Goal: Task Accomplishment & Management: Manage account settings

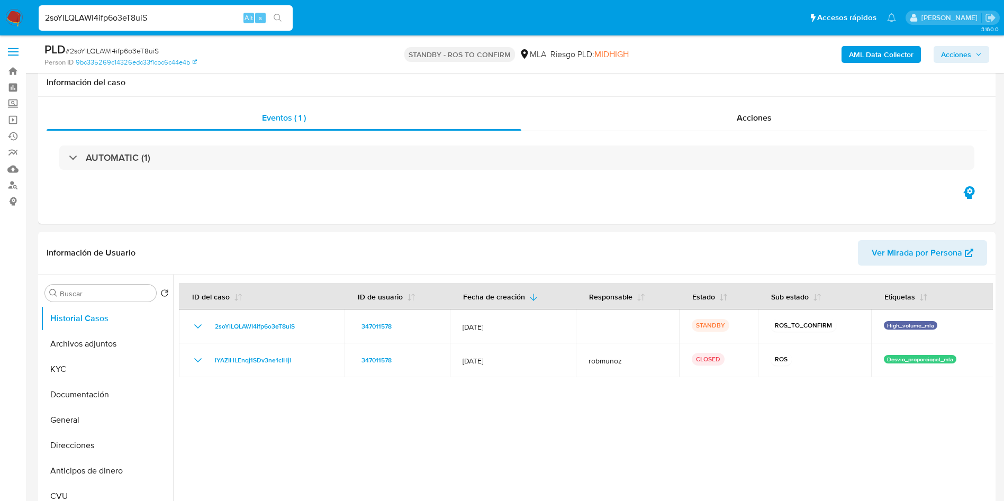
select select "10"
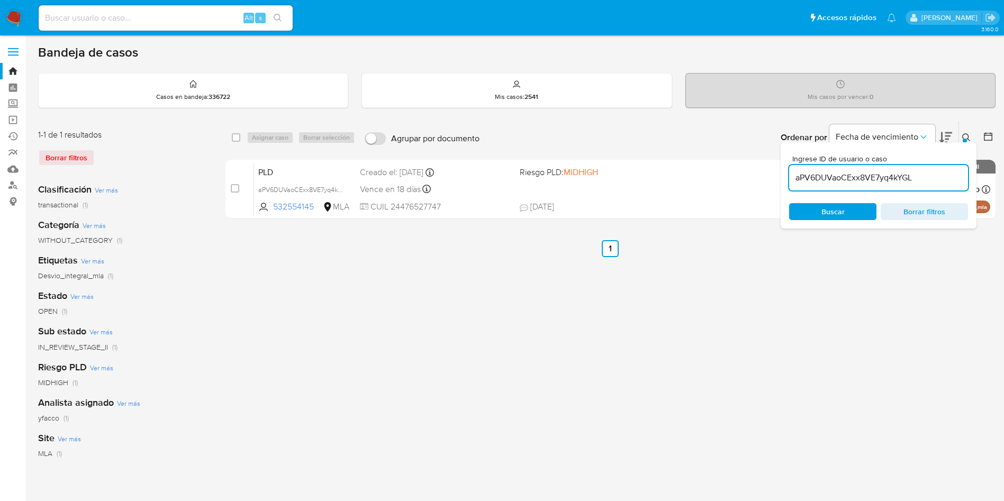
click at [78, 157] on div "Borrar filtros" at bounding box center [122, 157] width 169 height 17
click at [936, 173] on input "aPV6DUVaoCExx8VE7yq4kYGL" at bounding box center [878, 178] width 179 height 14
paste input "DAJQphMTOlOZP8OjjkENJzQG"
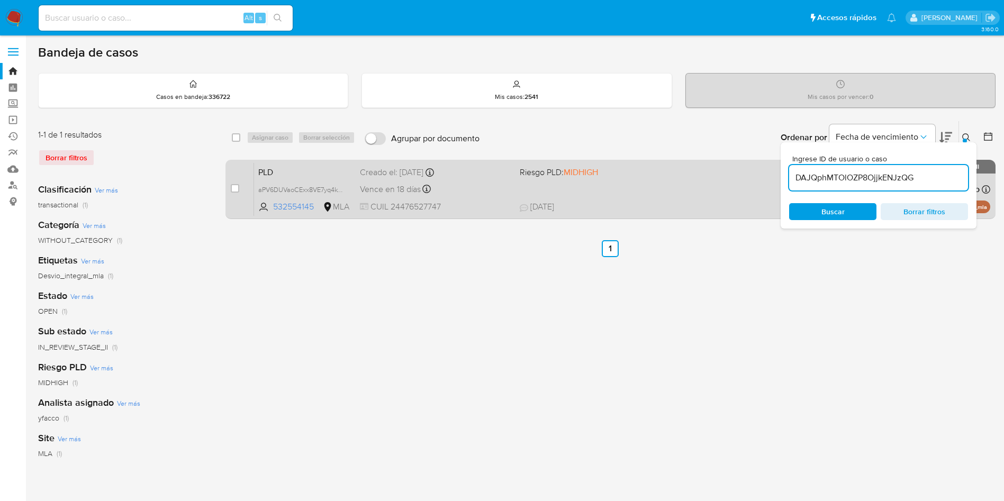
type input "DAJQphMTOlOZP8OjjkENJzQG"
click at [233, 188] on input "checkbox" at bounding box center [235, 188] width 8 height 8
checkbox input "true"
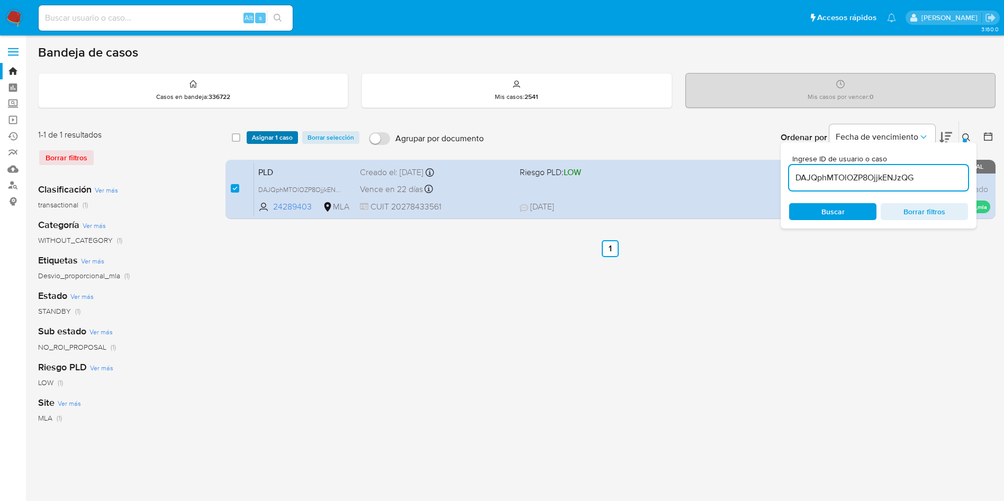
click at [278, 139] on span "Asignar 1 caso" at bounding box center [272, 137] width 41 height 11
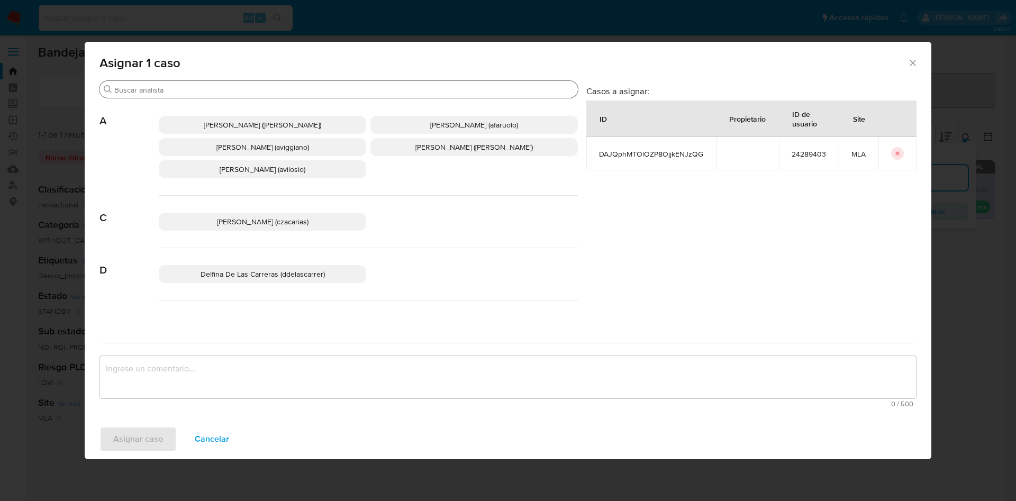
click at [212, 92] on input "Buscar" at bounding box center [343, 90] width 459 height 10
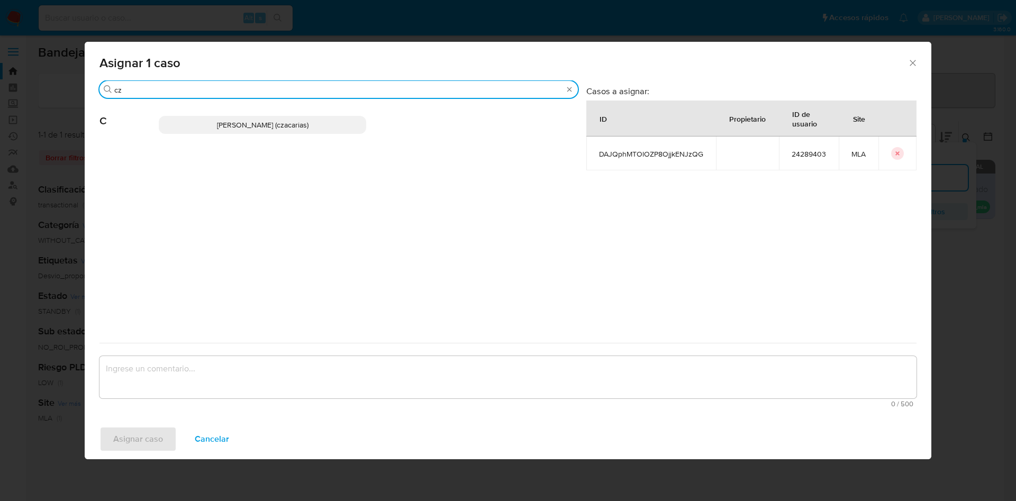
type input "cz"
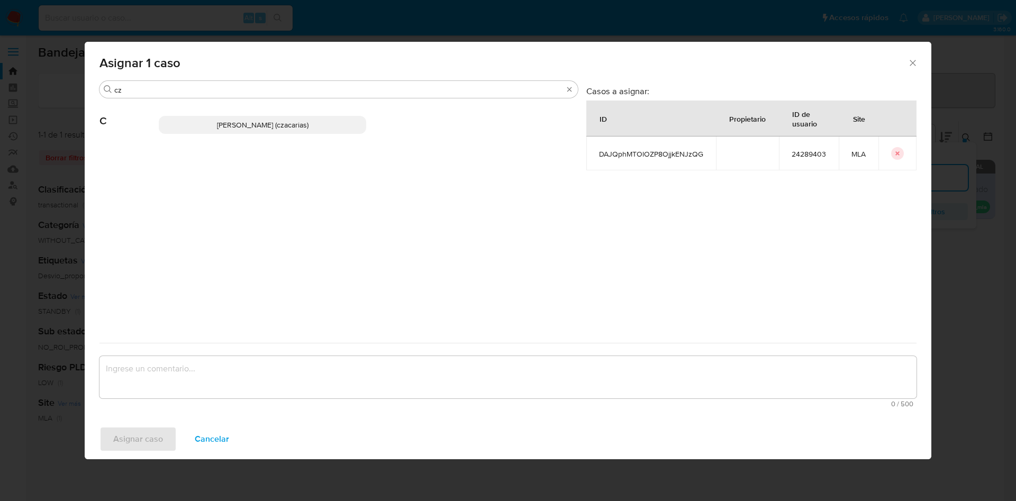
click at [227, 131] on p "Cecilia Zacarias (czacarias)" at bounding box center [262, 125] width 207 height 18
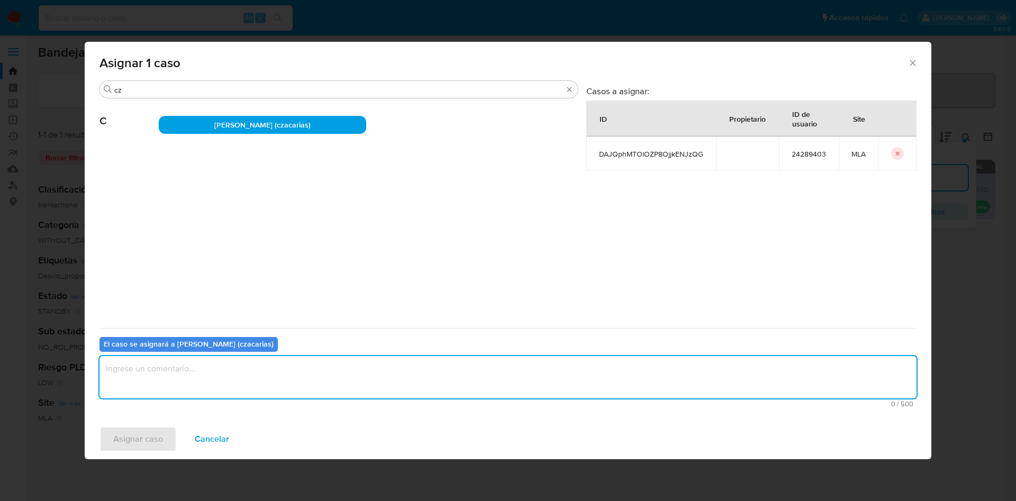
click at [212, 370] on textarea "assign-modal" at bounding box center [508, 377] width 817 height 42
click at [152, 437] on span "Asignar caso" at bounding box center [138, 439] width 50 height 23
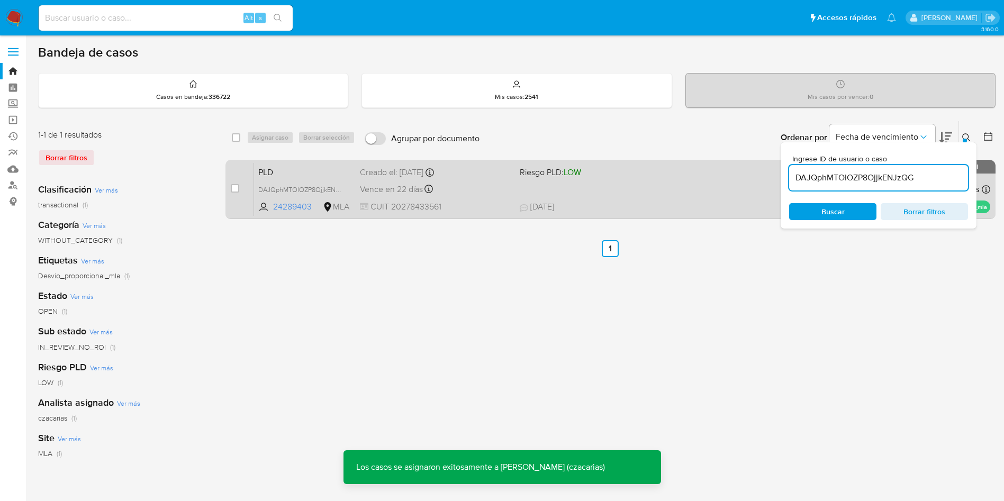
click at [478, 187] on div "Vence en 22 días Vence el 14/10/2025 12:32:05" at bounding box center [435, 189] width 151 height 14
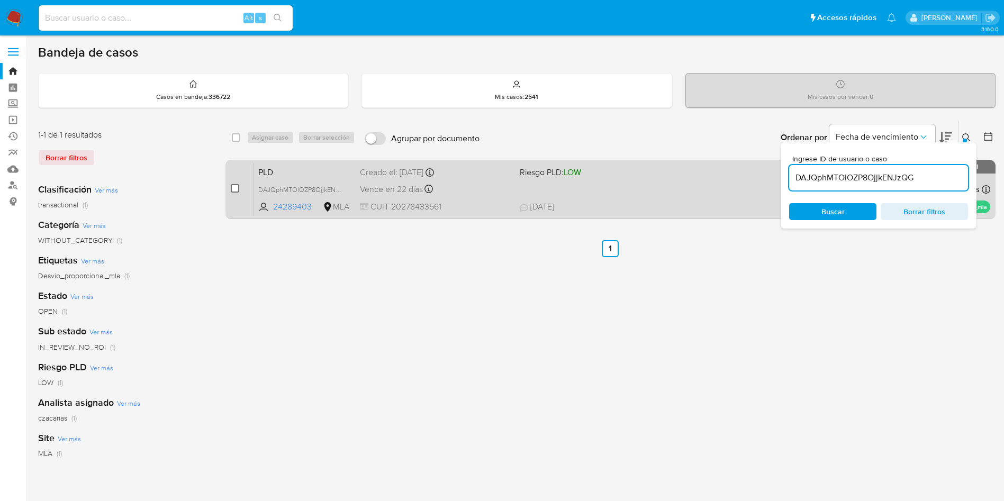
click at [236, 191] on input "checkbox" at bounding box center [235, 188] width 8 height 8
checkbox input "true"
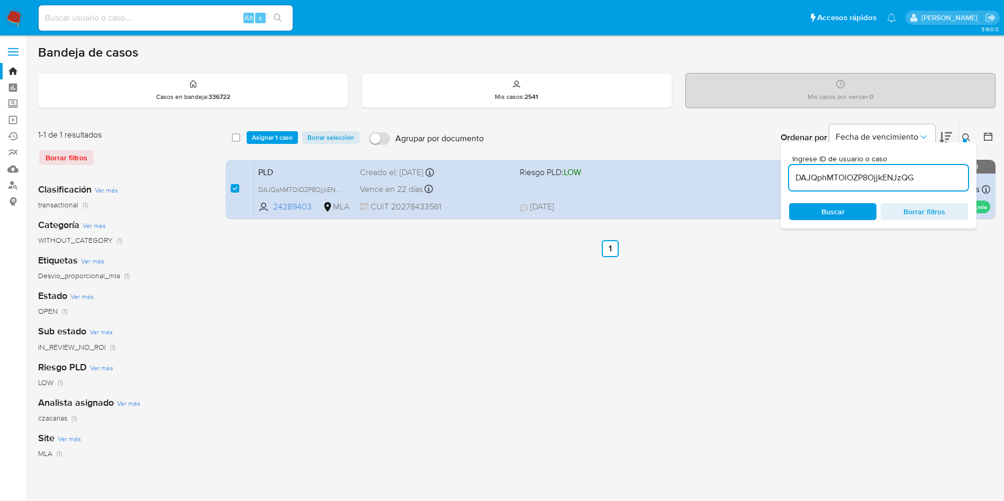
click at [263, 145] on div "select-all-cases-checkbox Asignar 1 caso Borrar selección Agrupar por documento…" at bounding box center [610, 137] width 770 height 33
click at [268, 138] on span "Asignar 1 caso" at bounding box center [272, 137] width 41 height 11
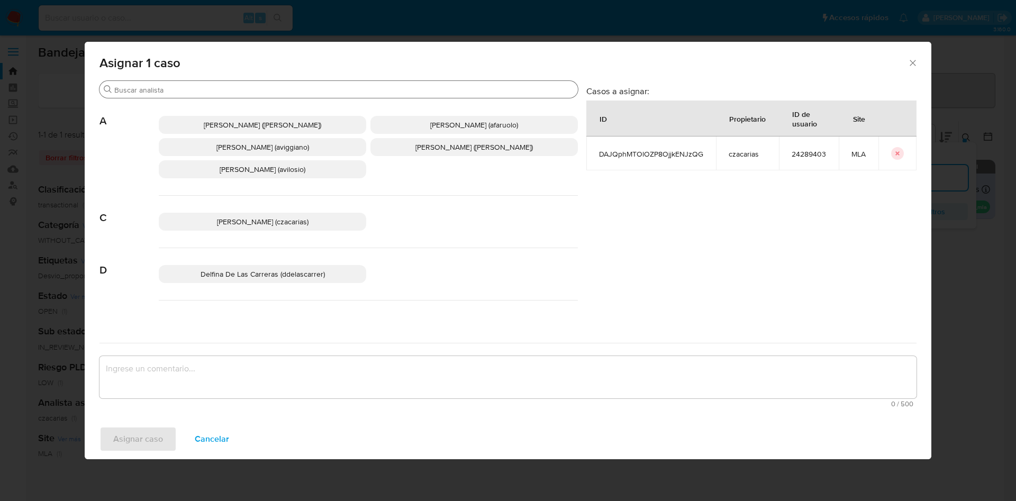
click at [222, 93] on input "Buscar" at bounding box center [343, 90] width 459 height 10
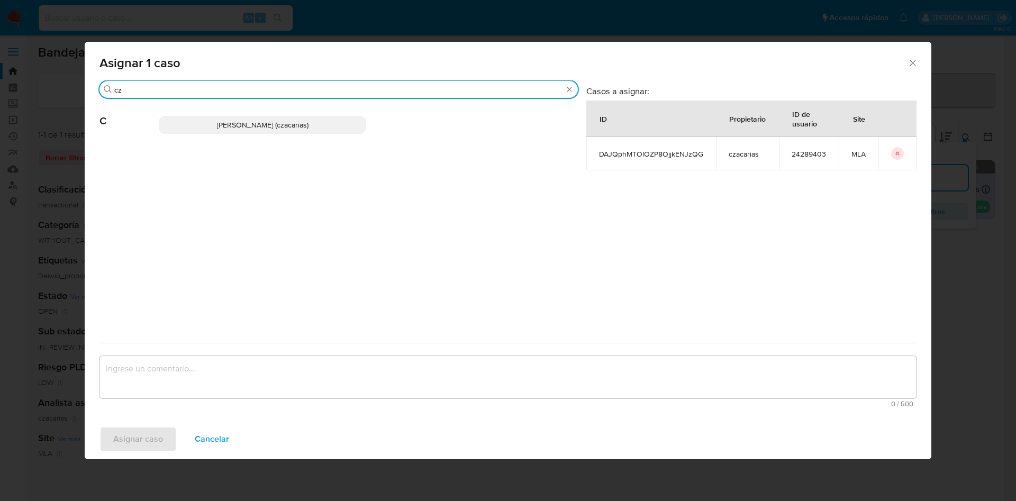
type input "cz"
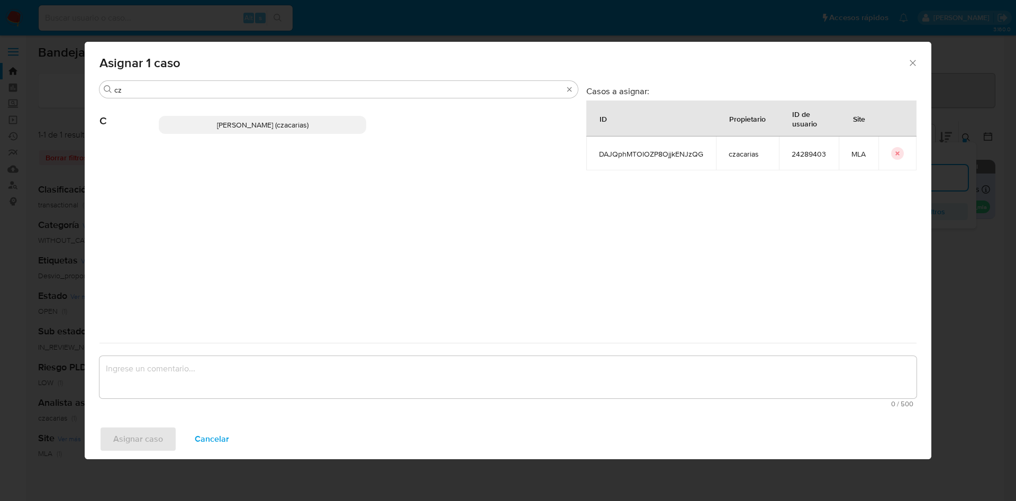
click at [277, 124] on span "Cecilia Zacarias (czacarias)" at bounding box center [263, 125] width 92 height 11
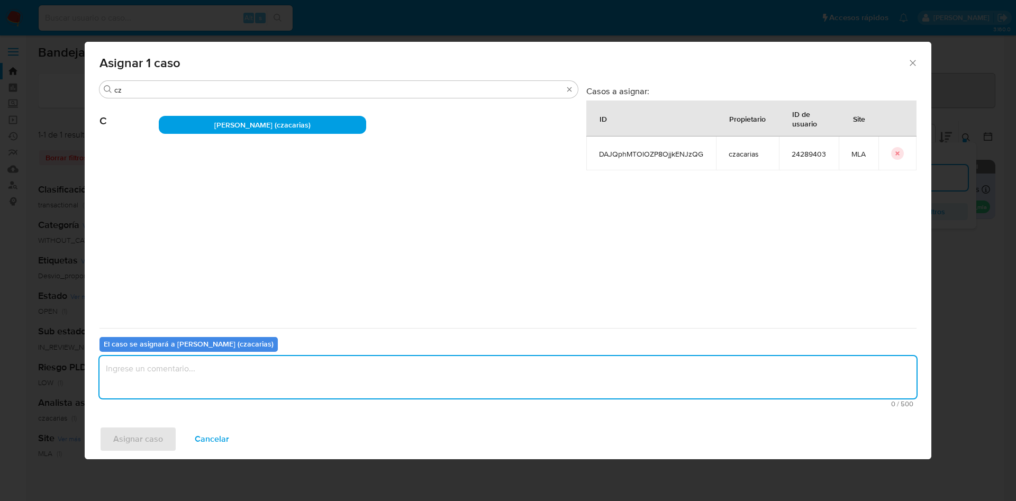
click at [216, 364] on textarea "assign-modal" at bounding box center [508, 377] width 817 height 42
click at [163, 441] on button "Asignar caso" at bounding box center [138, 439] width 77 height 25
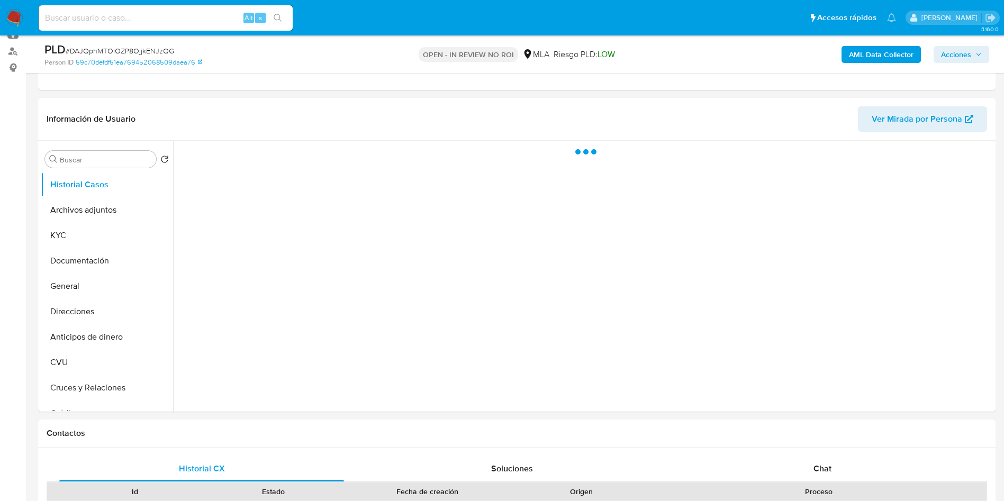
scroll to position [159, 0]
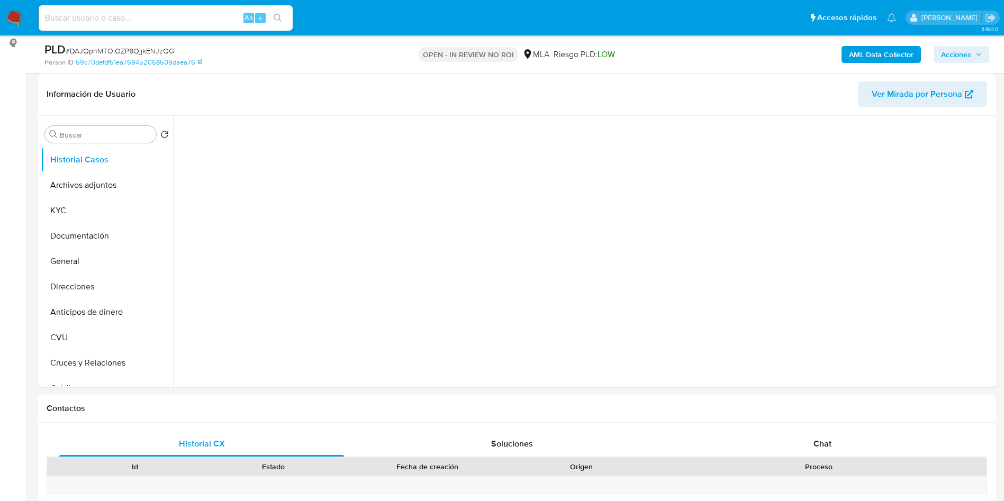
select select "10"
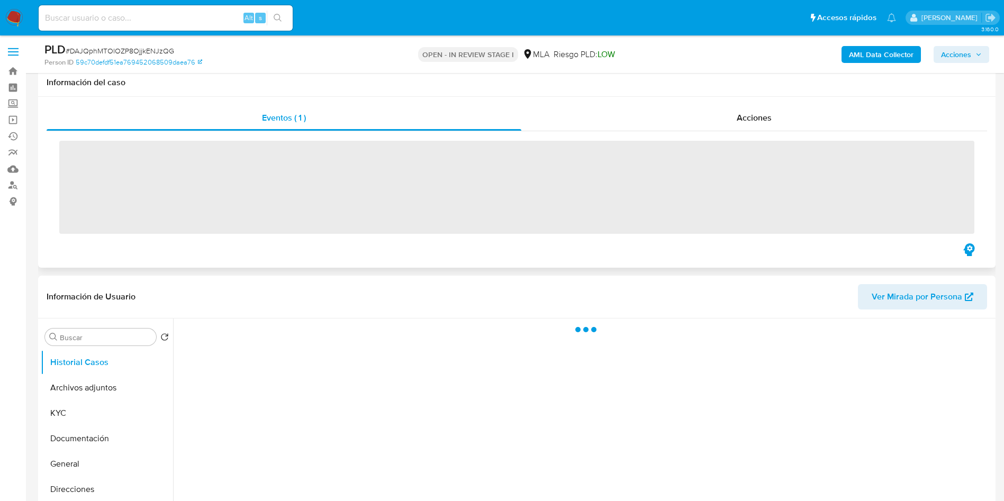
scroll to position [79, 0]
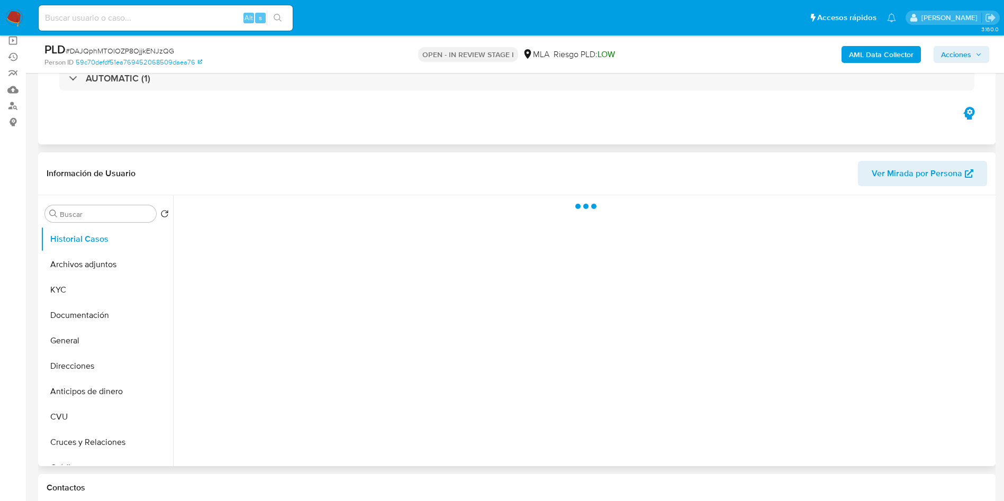
select select "10"
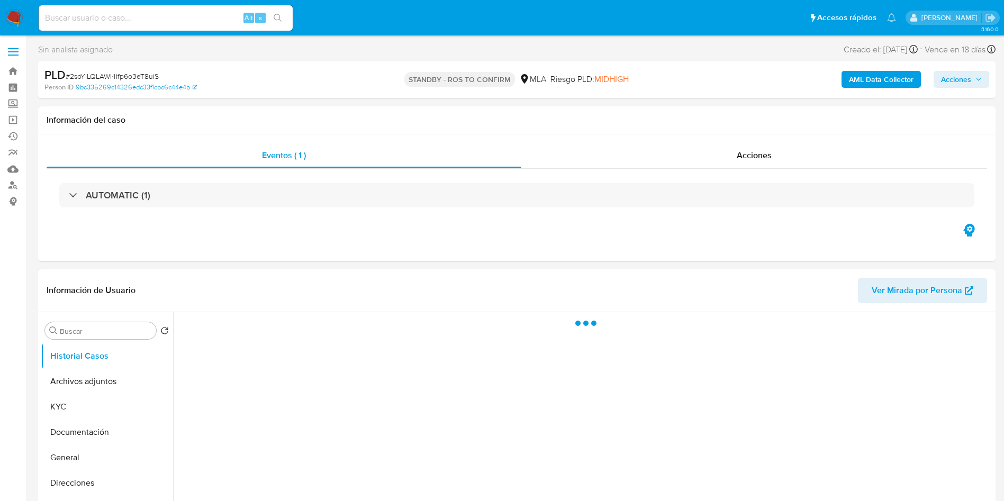
select select "10"
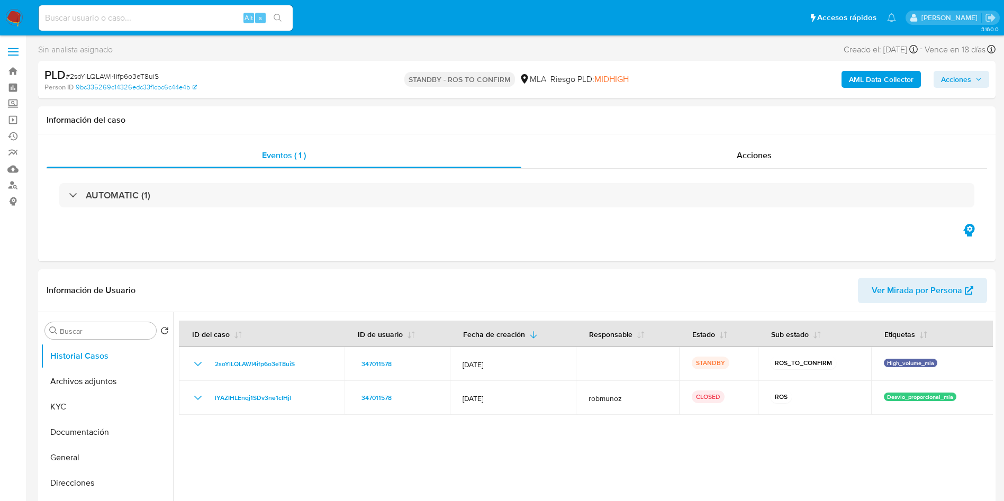
click at [219, 18] on input at bounding box center [166, 18] width 254 height 14
paste input "2soYlLQLAWI4ifp6o3eT8uiS"
type input "2soYlLQLAWI4ifp6o3eT8uiS"
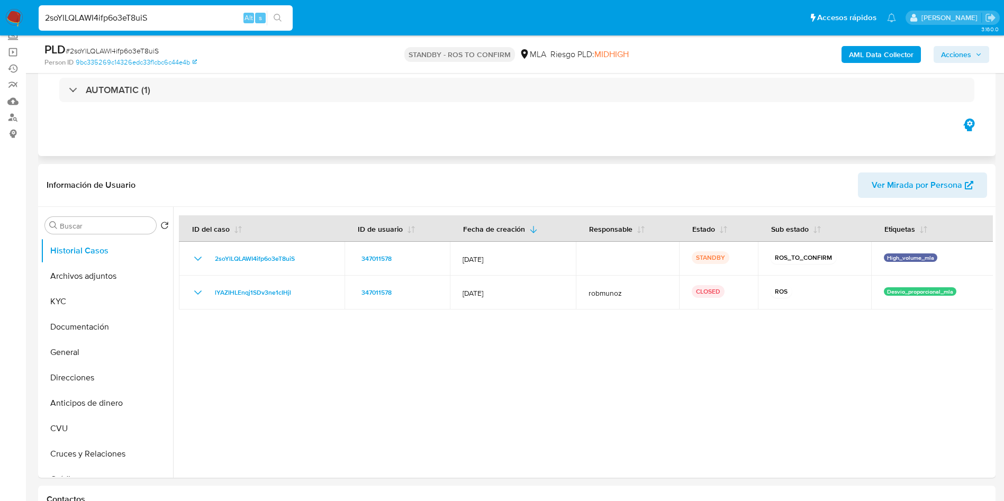
scroll to position [159, 0]
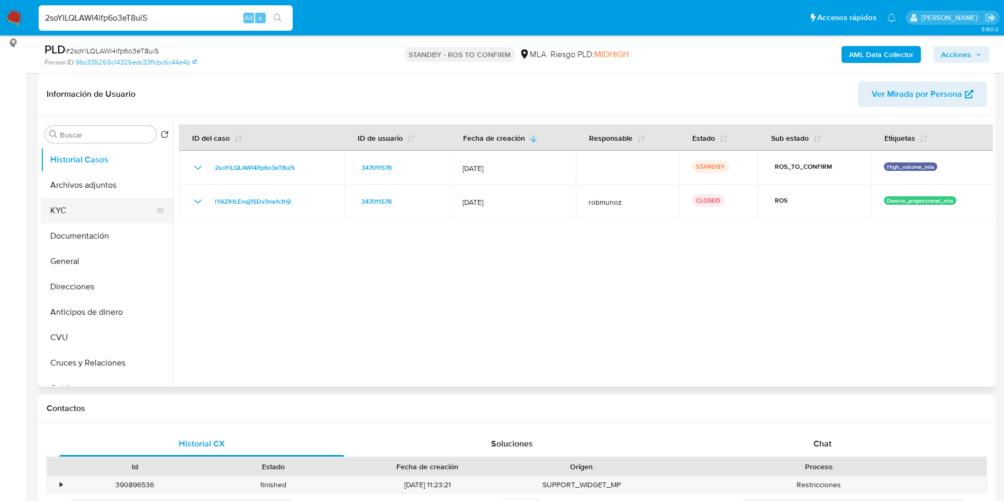
click at [88, 199] on button "KYC" at bounding box center [103, 210] width 124 height 25
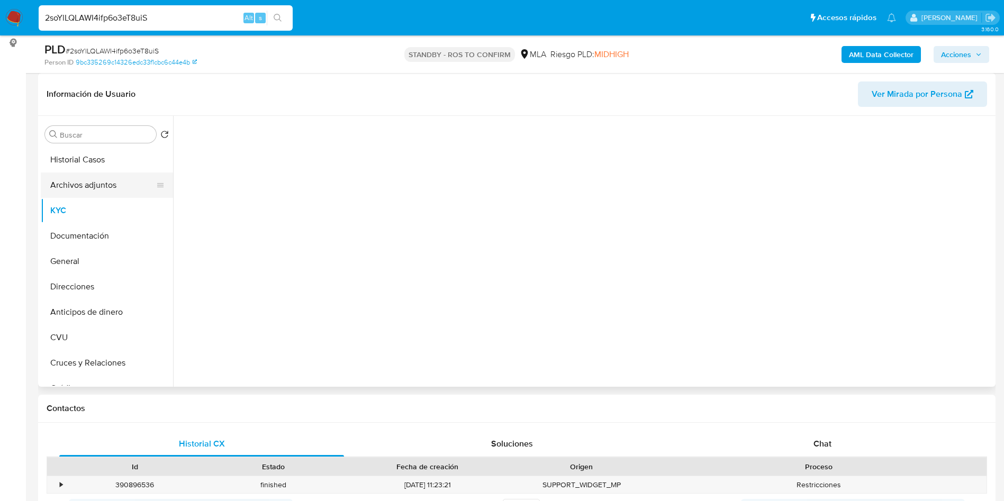
click at [89, 185] on button "Archivos adjuntos" at bounding box center [103, 185] width 124 height 25
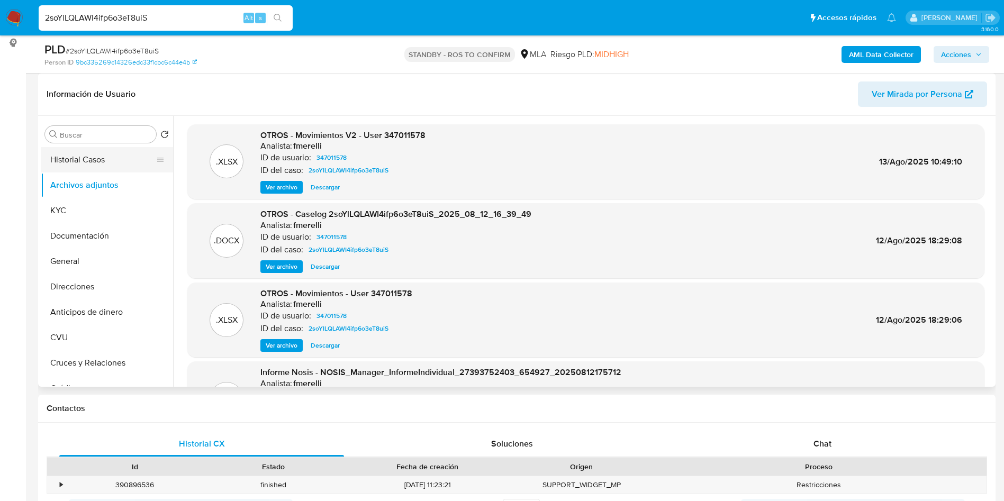
click at [128, 147] on button "Historial Casos" at bounding box center [103, 159] width 124 height 25
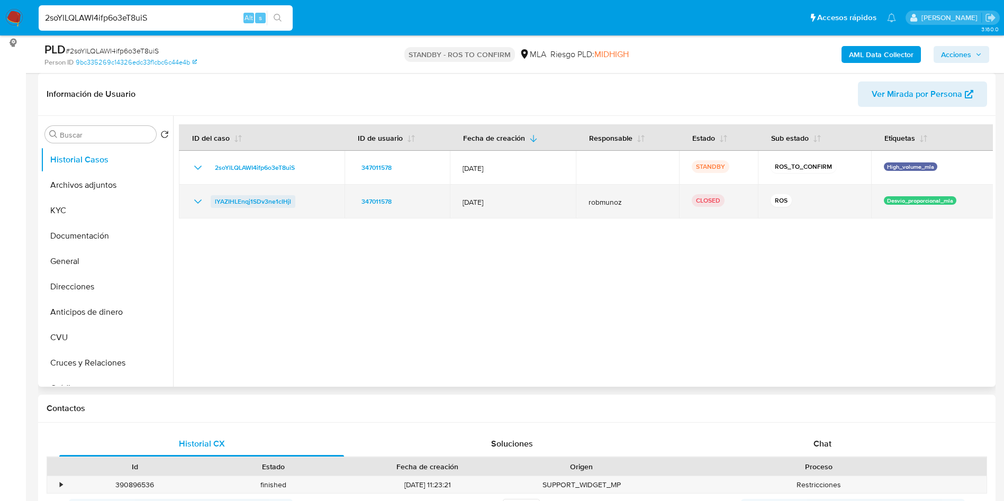
click at [250, 205] on span "lYAZIHLEnqj1SDv3ne1cIHjl" at bounding box center [253, 201] width 76 height 13
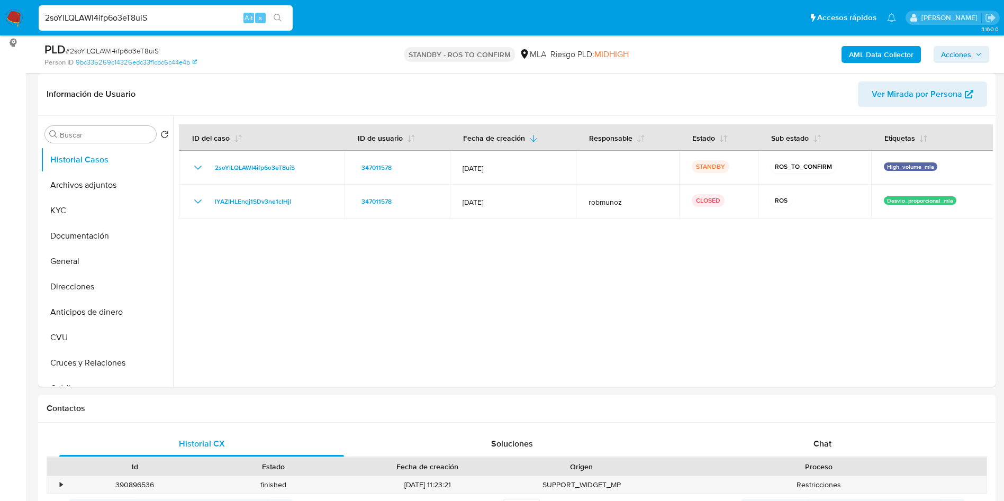
click at [176, 14] on input "2soYlLQLAWI4ifp6o3eT8uiS" at bounding box center [166, 18] width 254 height 14
paste input "W2Pa0ZAUhqfZRxXuDC4ZYUtU"
type input "W2Pa0ZAUhqfZRxXuDC4ZYUtU"
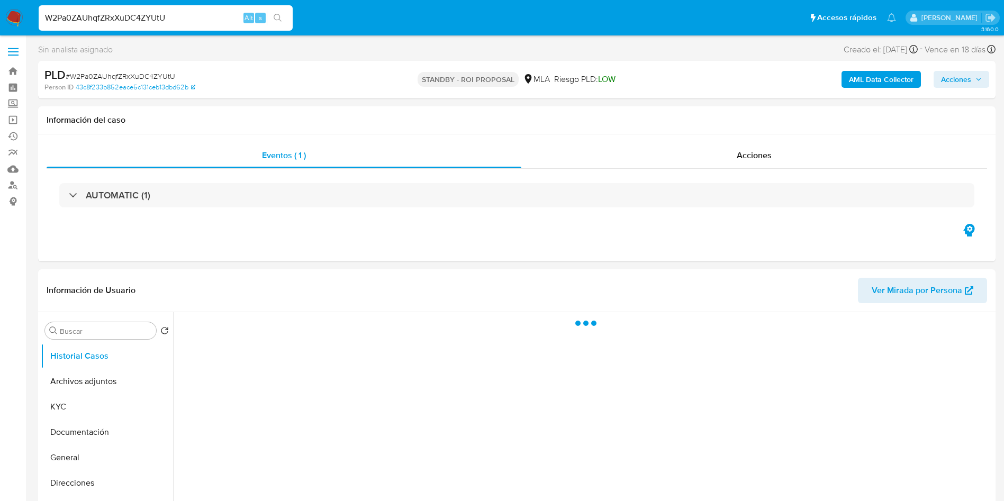
select select "10"
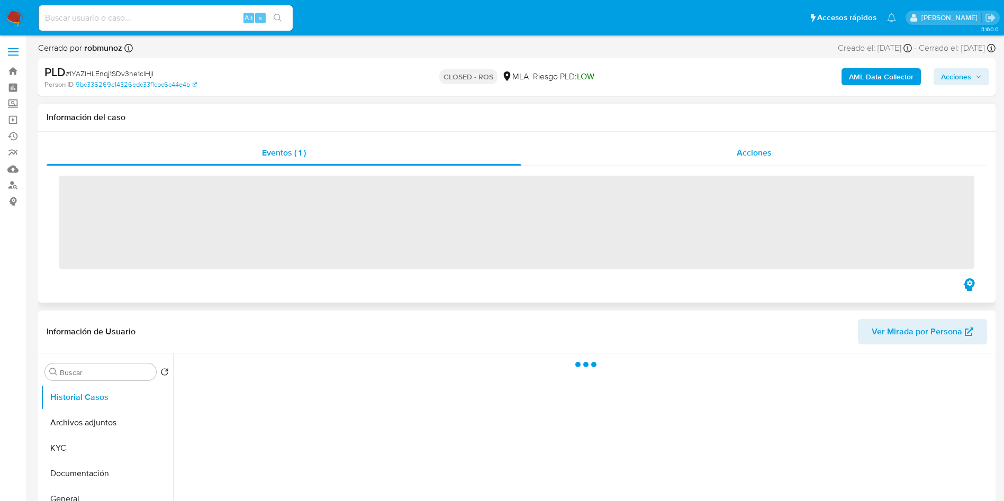
click at [763, 160] on div "Acciones" at bounding box center [754, 152] width 466 height 25
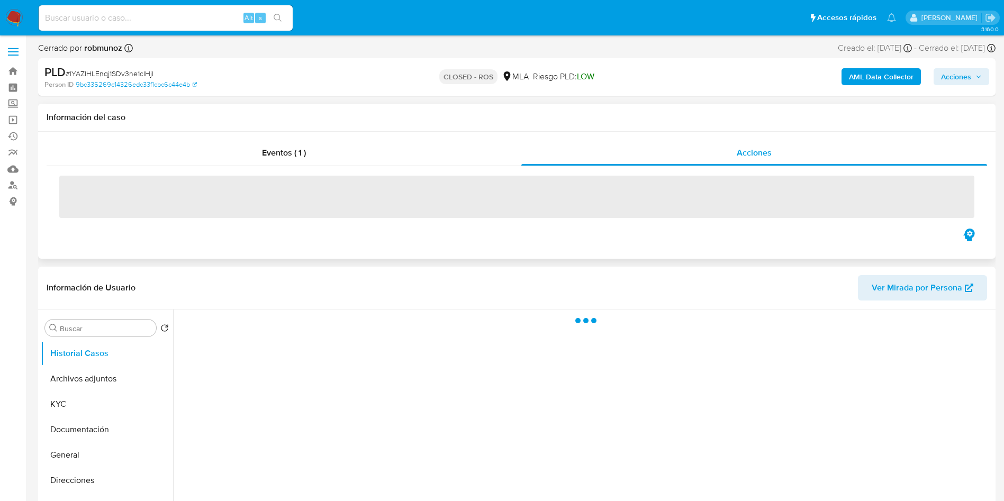
select select "10"
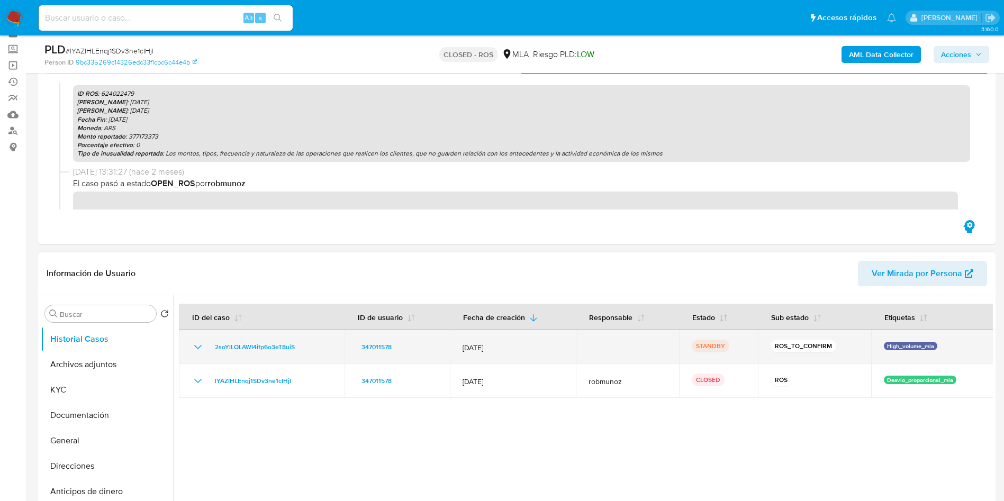
scroll to position [79, 0]
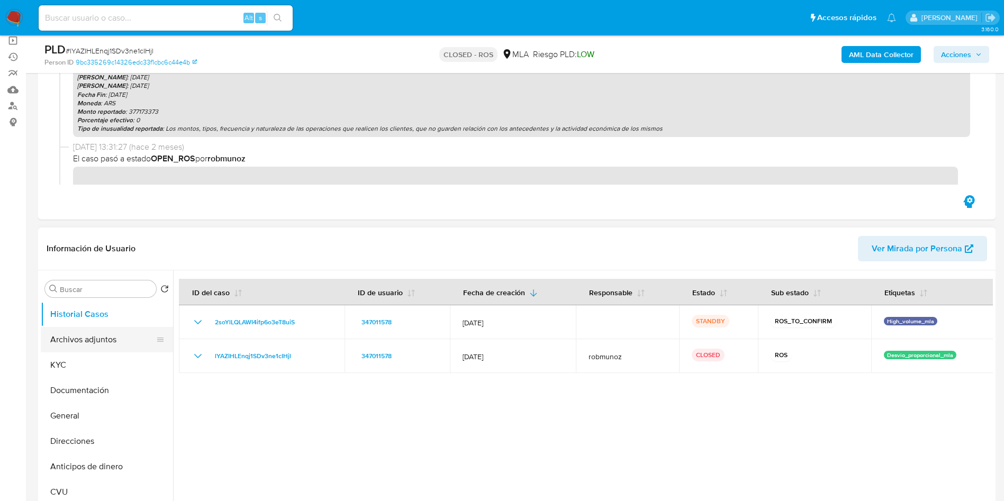
click at [77, 349] on button "Archivos adjuntos" at bounding box center [103, 339] width 124 height 25
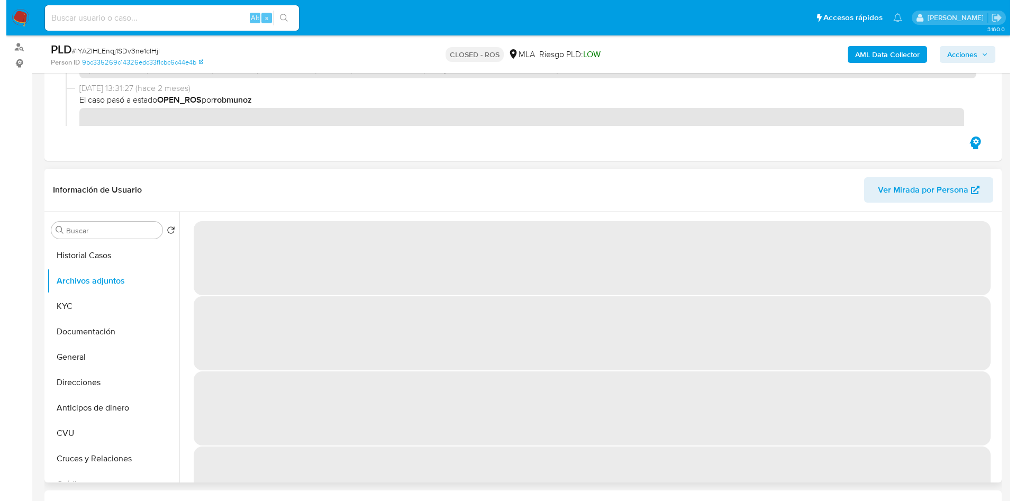
scroll to position [159, 0]
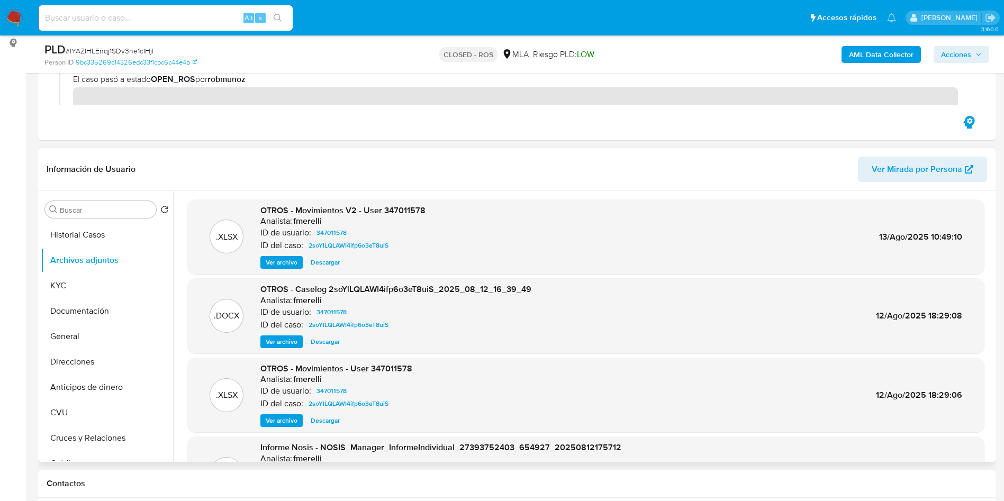
click at [272, 340] on span "Ver archivo" at bounding box center [282, 342] width 32 height 11
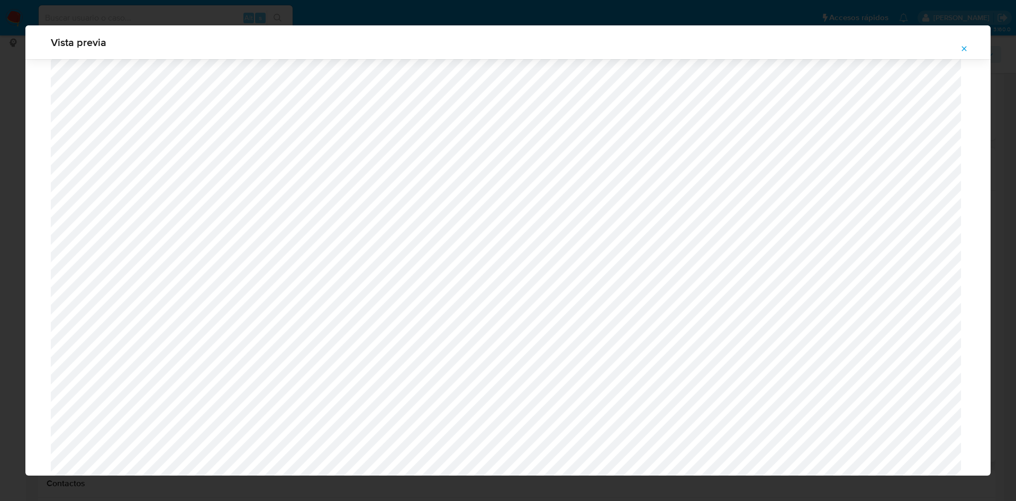
scroll to position [535, 0]
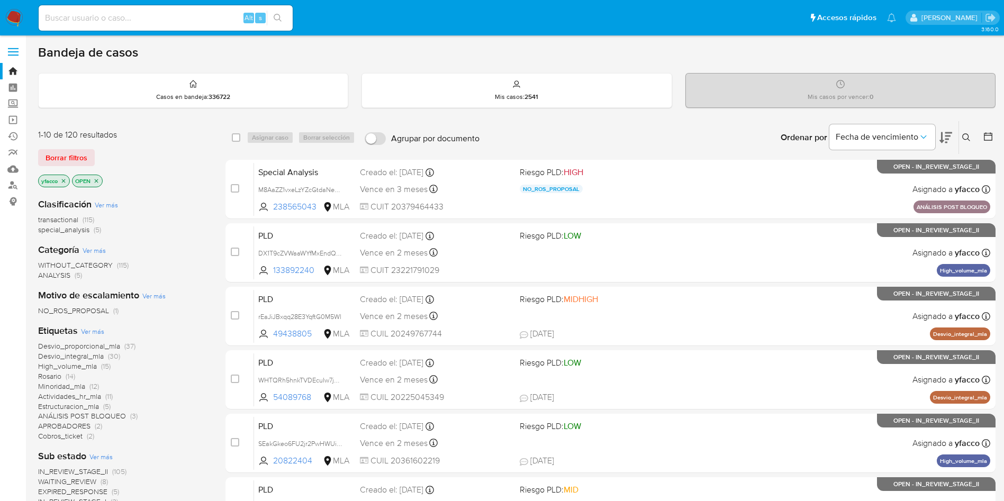
click at [189, 20] on input at bounding box center [166, 18] width 254 height 14
paste input "W2Pa0ZAUhqfZRxXuDC4ZYUtU"
type input "W2Pa0ZAUhqfZRxXuDC4ZYUtU"
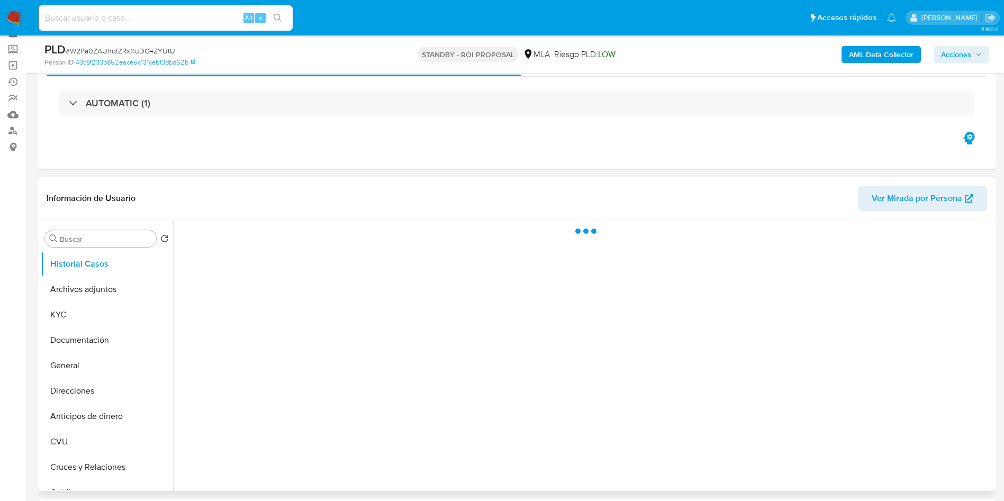
scroll to position [79, 0]
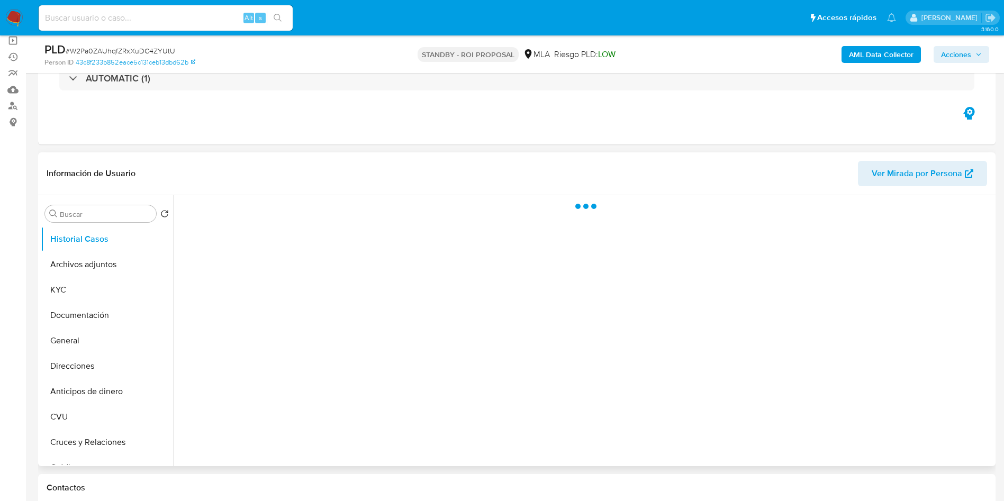
select select "10"
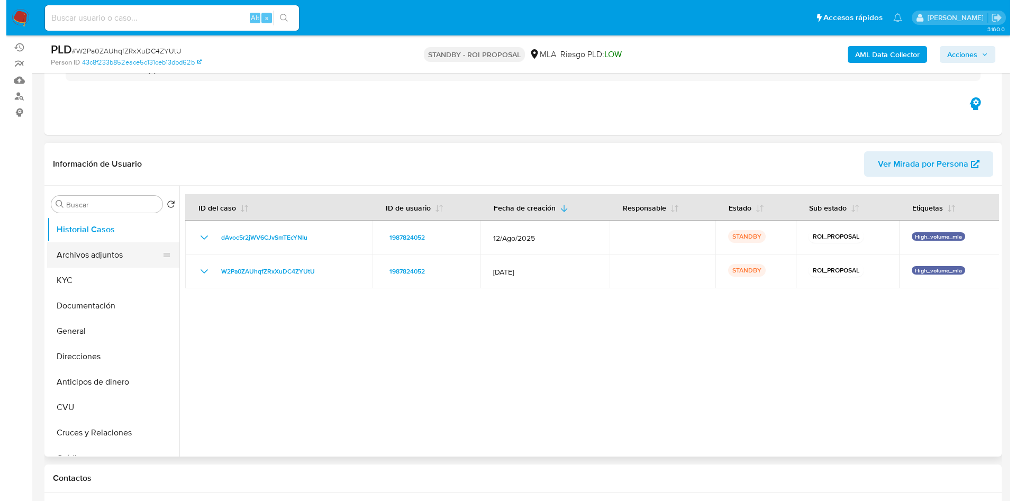
scroll to position [113, 0]
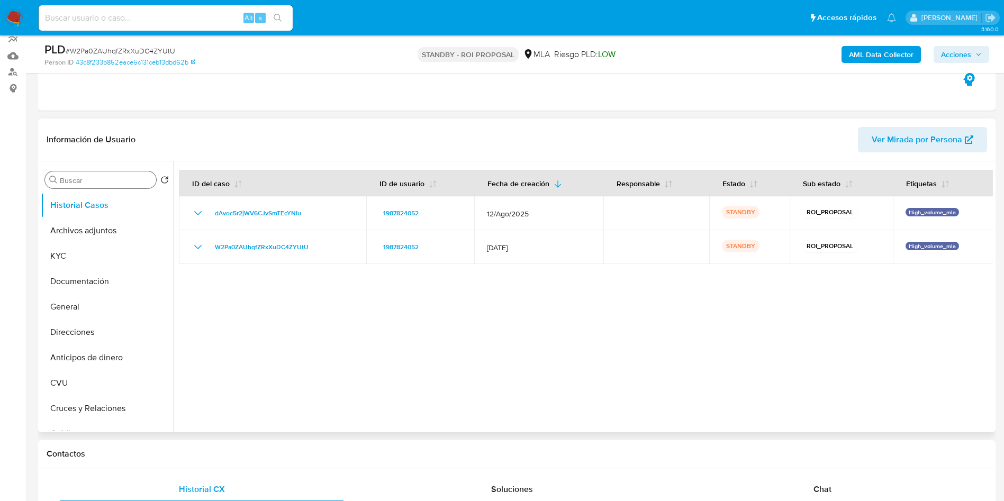
click at [86, 181] on input "Buscar" at bounding box center [106, 181] width 92 height 10
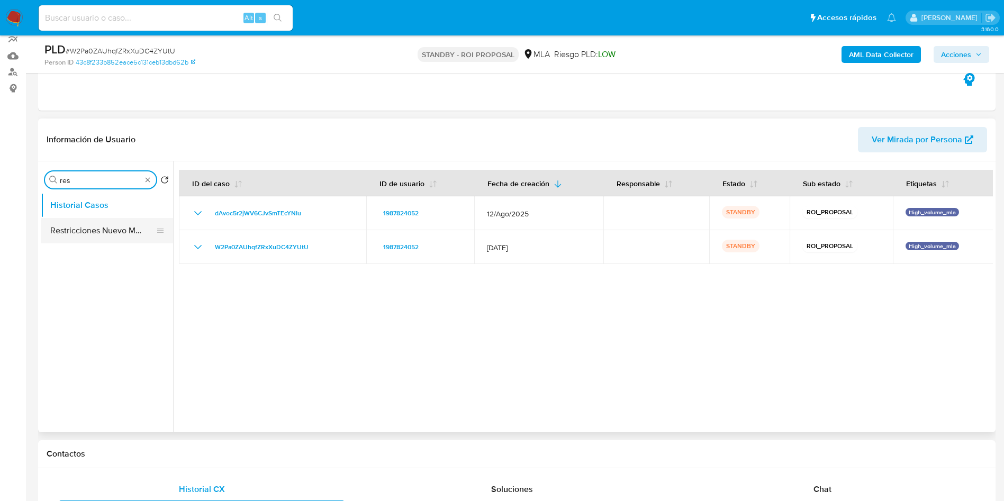
type input "res"
click at [70, 240] on button "Restricciones Nuevo Mundo" at bounding box center [103, 230] width 124 height 25
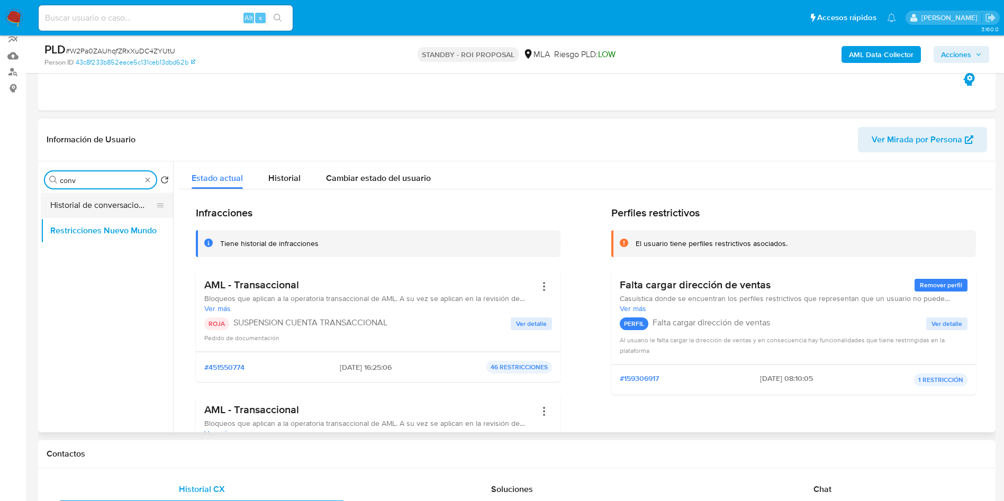
type input "conv"
click at [73, 205] on button "Historial de conversaciones" at bounding box center [103, 205] width 124 height 25
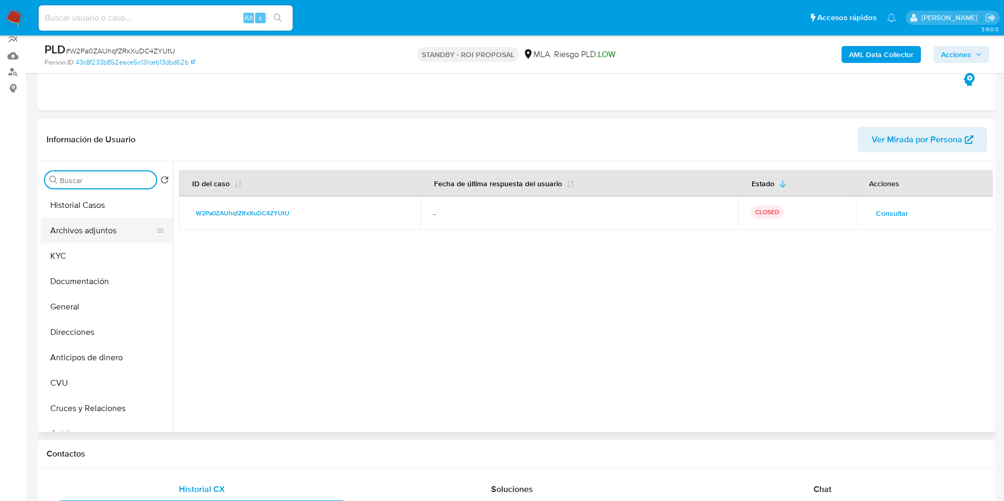
click at [117, 238] on button "Archivos adjuntos" at bounding box center [103, 230] width 124 height 25
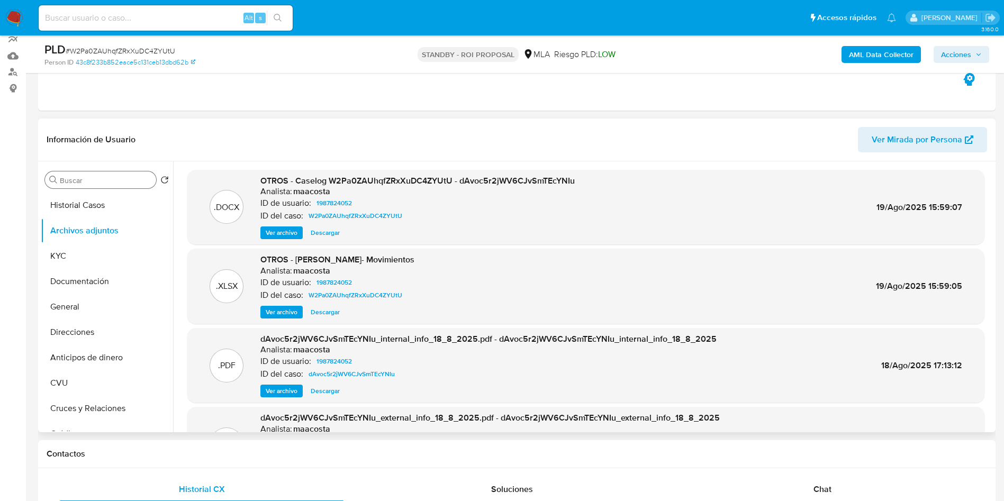
click at [286, 232] on span "Ver archivo" at bounding box center [282, 233] width 32 height 11
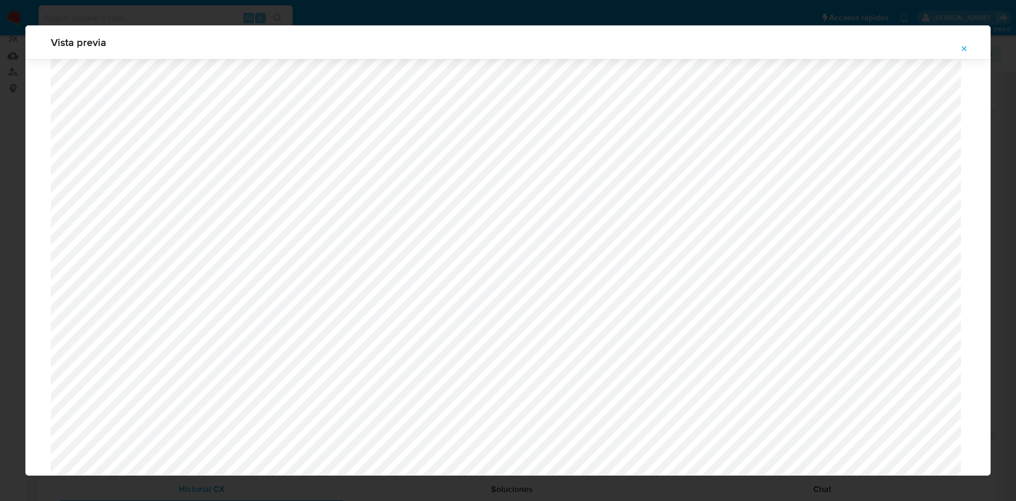
scroll to position [376, 0]
click at [964, 48] on icon "Attachment preview" at bounding box center [964, 48] width 8 height 8
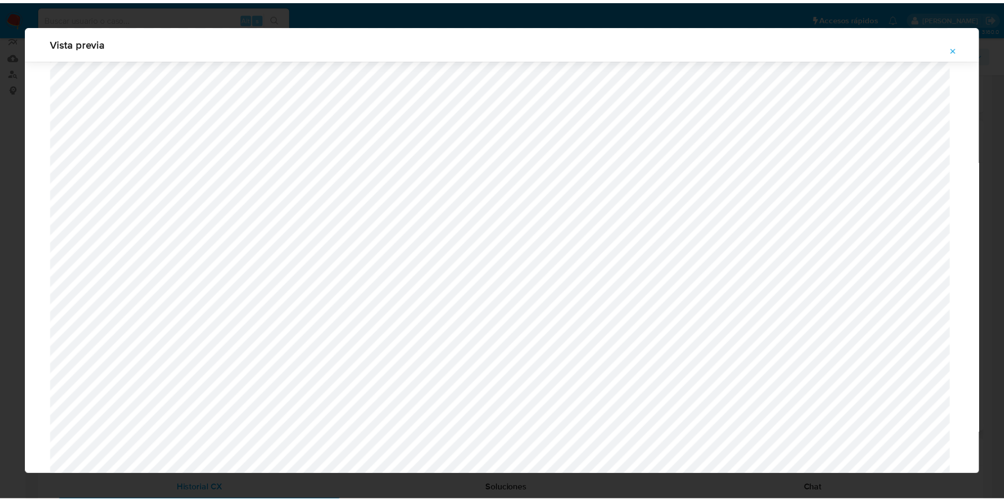
scroll to position [0, 0]
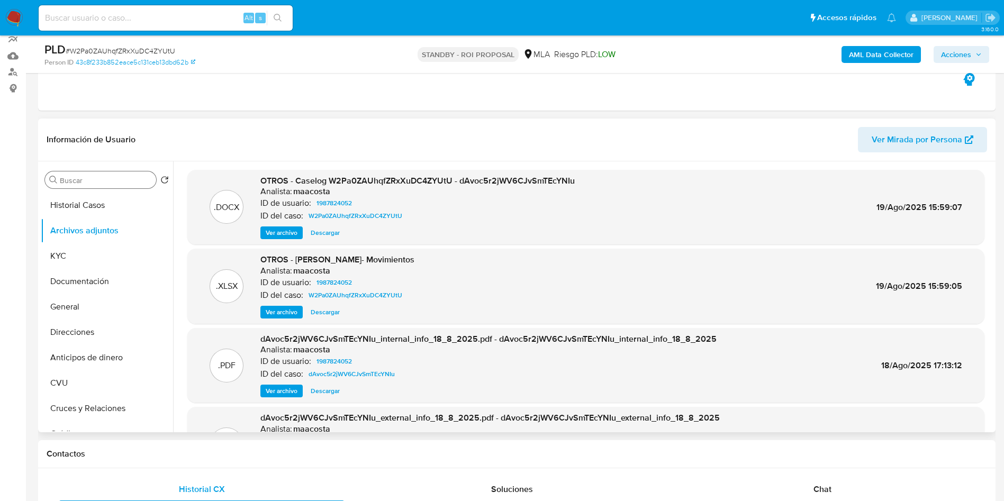
click at [332, 233] on span "Descargar" at bounding box center [325, 233] width 29 height 11
click at [77, 246] on button "KYC" at bounding box center [103, 255] width 124 height 25
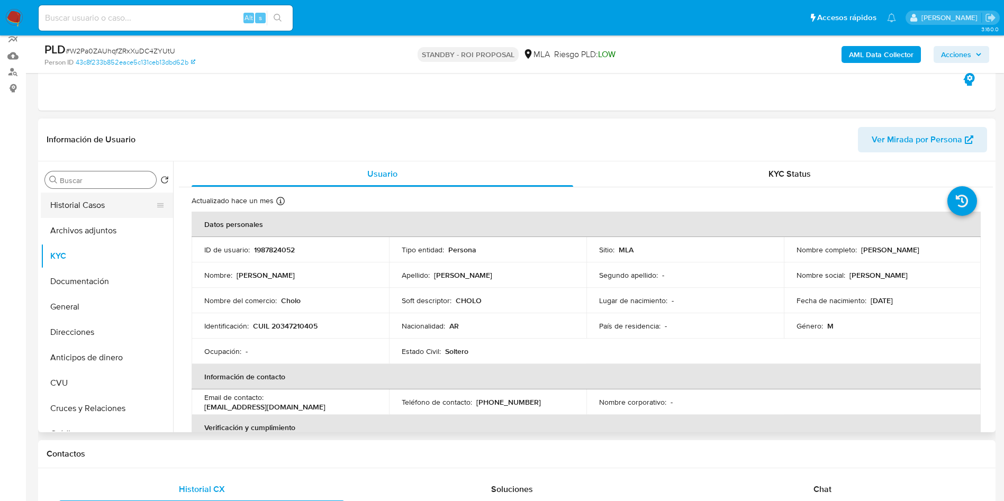
click at [107, 215] on button "Historial Casos" at bounding box center [103, 205] width 124 height 25
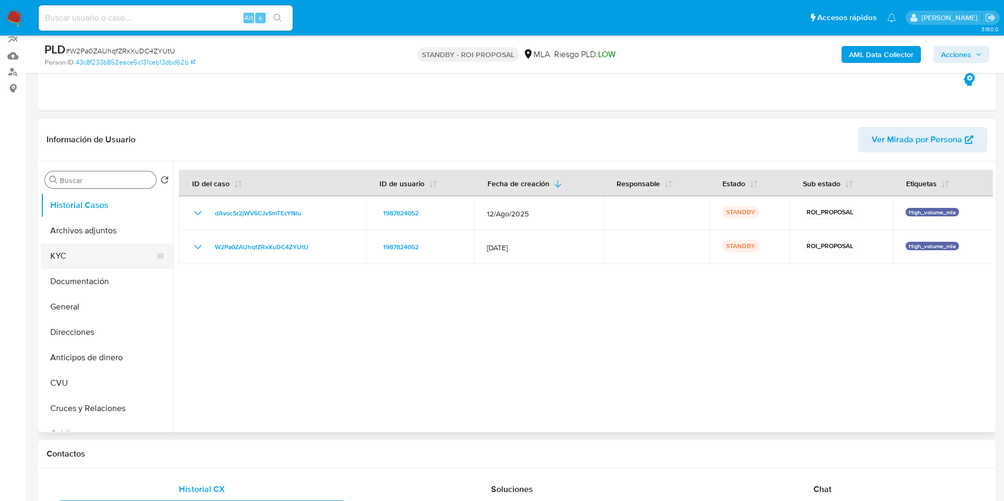
click at [53, 258] on button "KYC" at bounding box center [103, 255] width 124 height 25
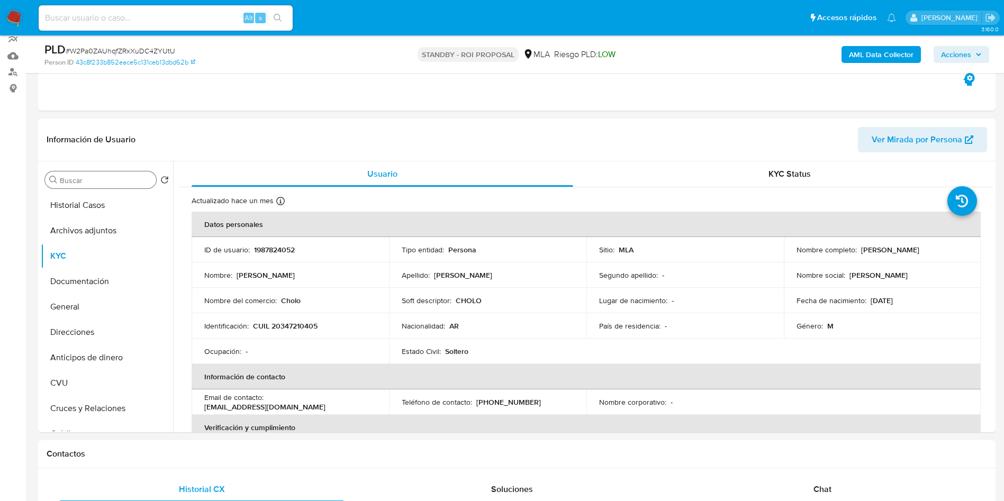
click at [103, 12] on input at bounding box center [166, 18] width 254 height 14
paste input "8S81OA0sKes0yu3I3TKzoIZB"
type input "8S81OA0sKes0yu3I3TKzoIZB"
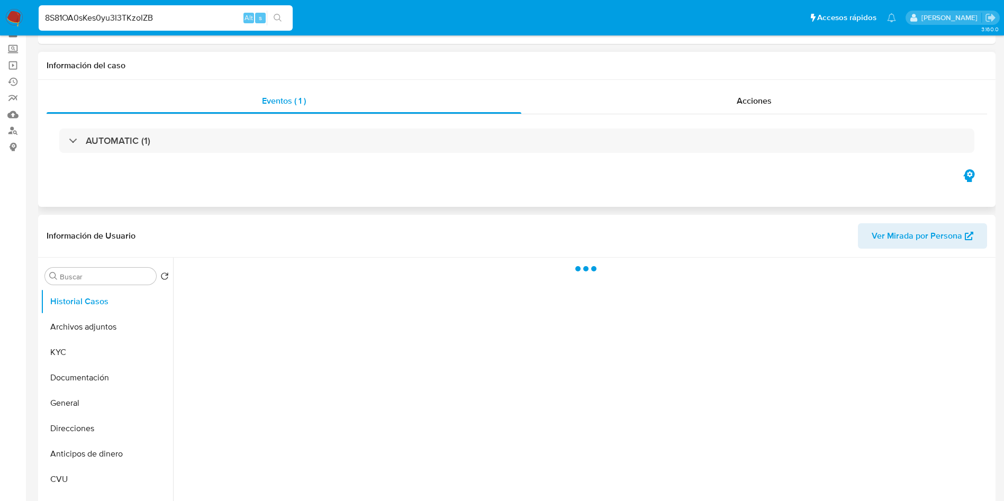
scroll to position [79, 0]
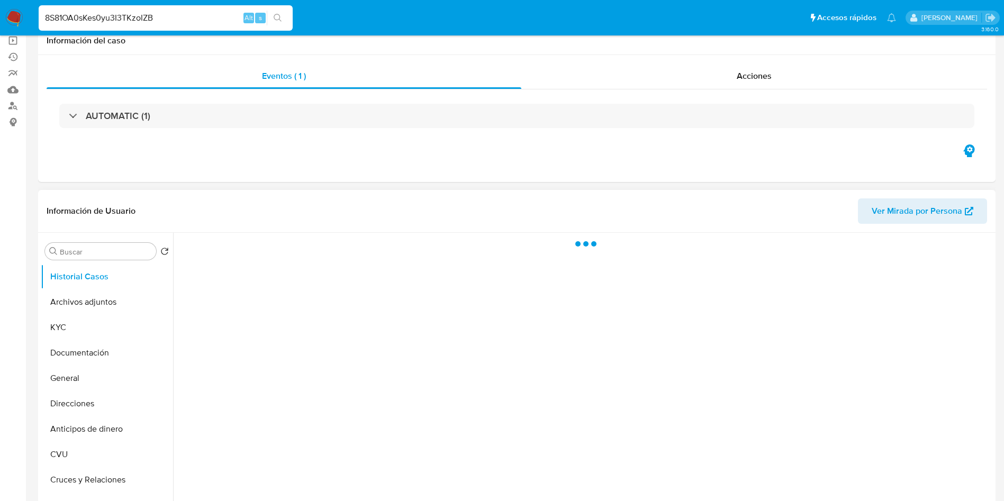
select select "10"
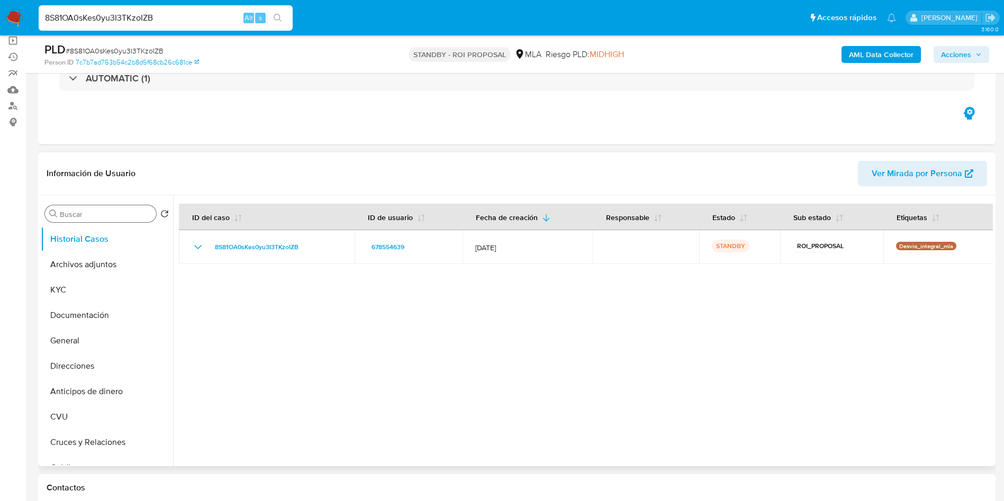
click at [94, 215] on input "Buscar" at bounding box center [106, 215] width 92 height 10
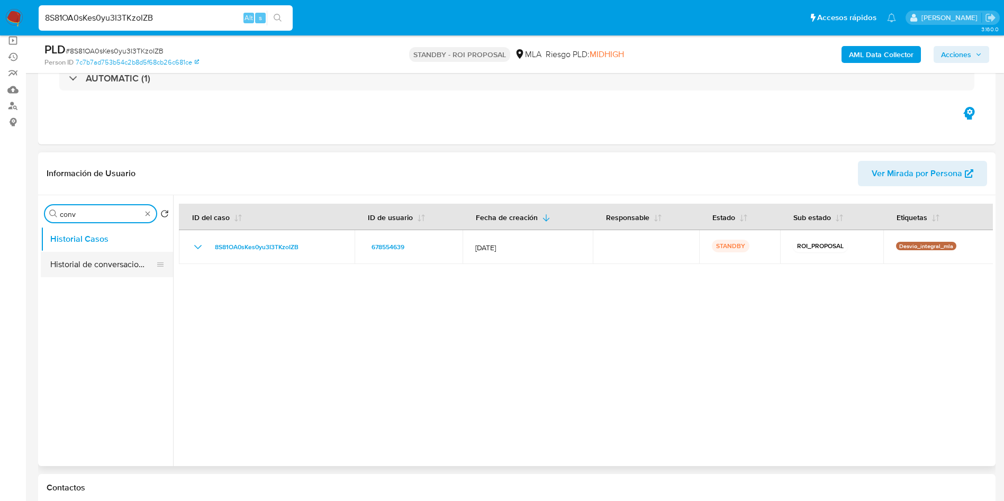
type input "conv"
click at [101, 251] on ul "Historial Casos Historial de conversaciones" at bounding box center [107, 346] width 132 height 239
click at [114, 270] on button "Historial de conversaciones" at bounding box center [103, 264] width 124 height 25
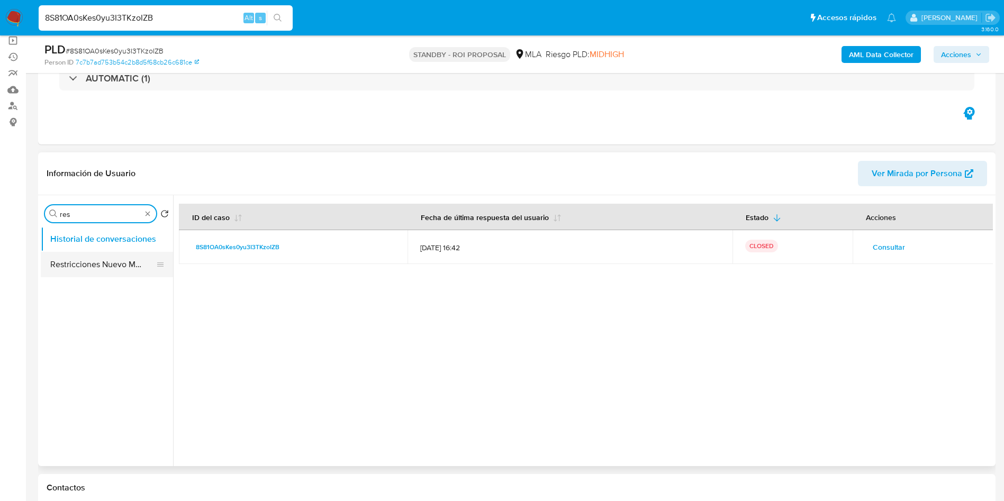
type input "res"
click at [83, 269] on button "Restricciones Nuevo Mundo" at bounding box center [103, 264] width 124 height 25
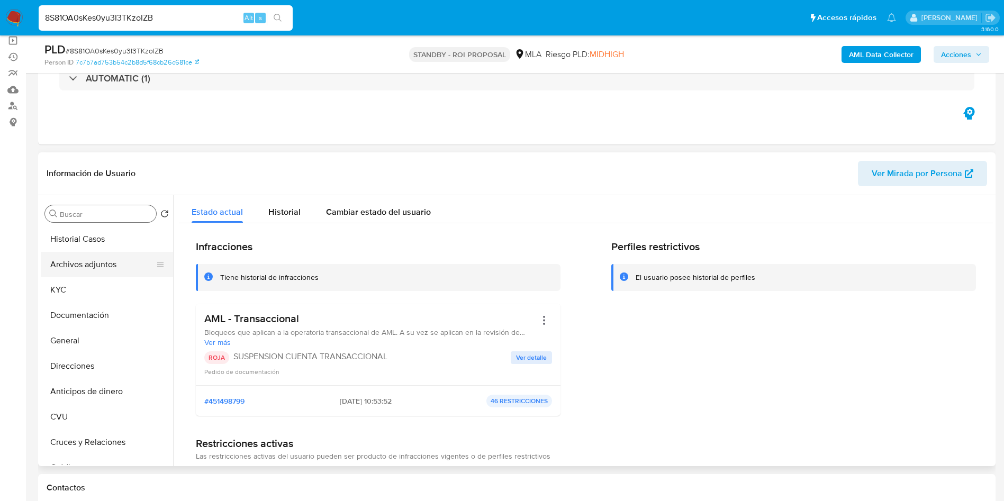
click at [77, 267] on button "Archivos adjuntos" at bounding box center [103, 264] width 124 height 25
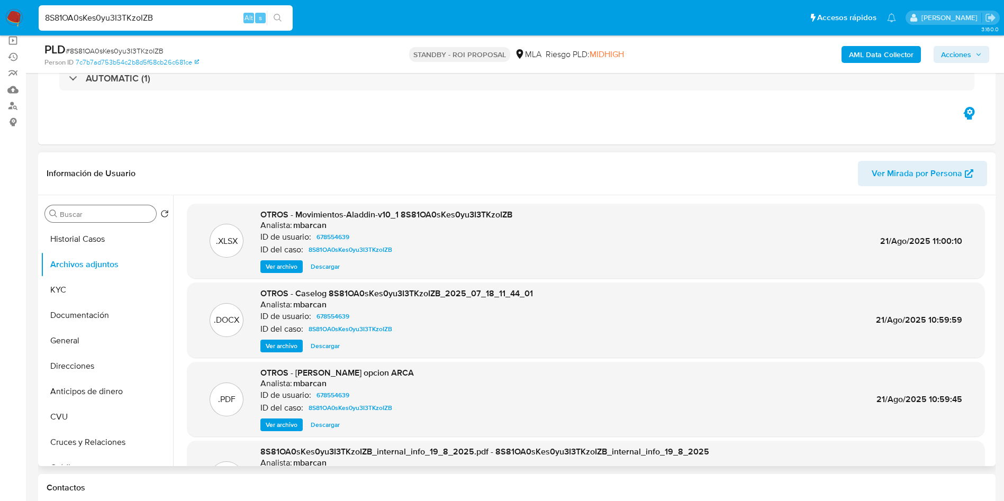
click at [281, 345] on span "Ver archivo" at bounding box center [282, 346] width 32 height 11
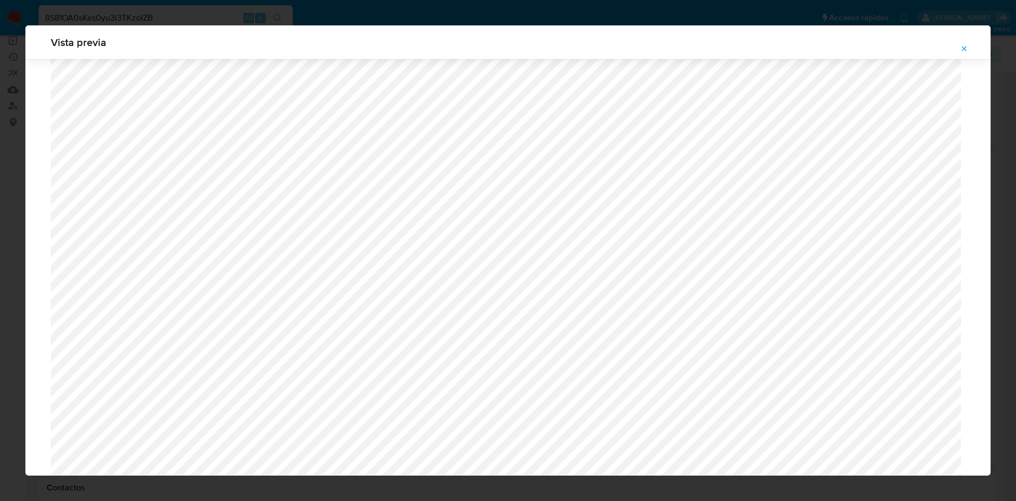
scroll to position [217, 0]
click at [966, 51] on icon "Attachment preview" at bounding box center [964, 48] width 8 height 8
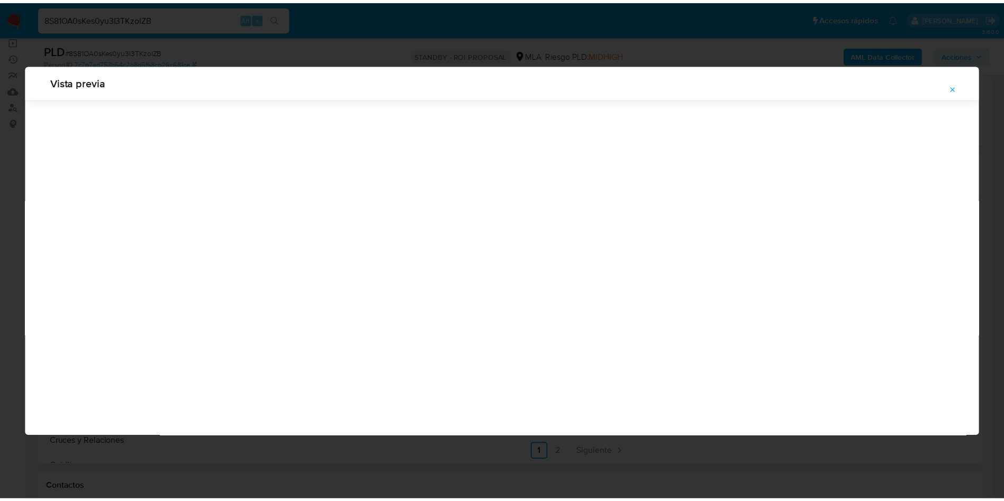
scroll to position [0, 0]
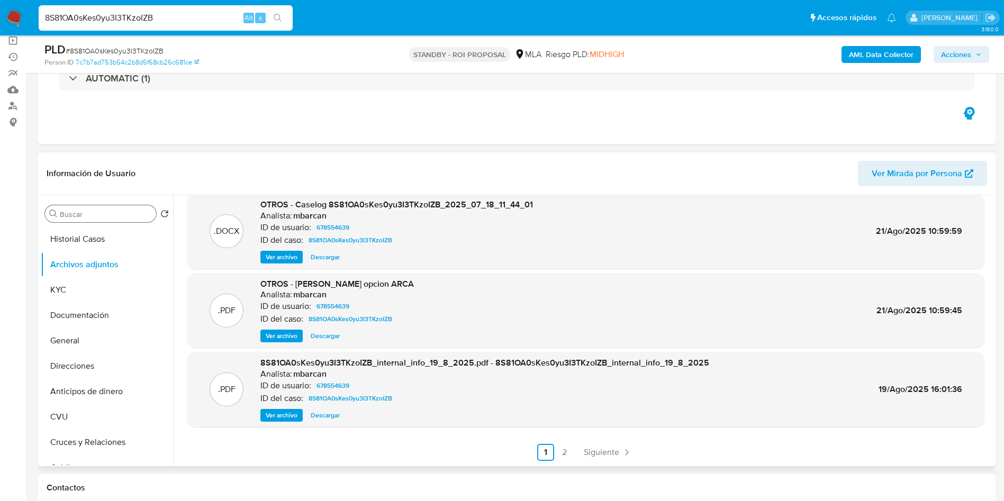
click at [329, 257] on span "Descargar" at bounding box center [325, 257] width 29 height 11
click at [180, 15] on input "8S81OA0sKes0yu3I3TKzoIZB" at bounding box center [166, 18] width 254 height 14
paste input "iycC7h91xYptrCfvqb3TjC4i"
type input "iycC7h91xYptrCfvqb3TjC4i"
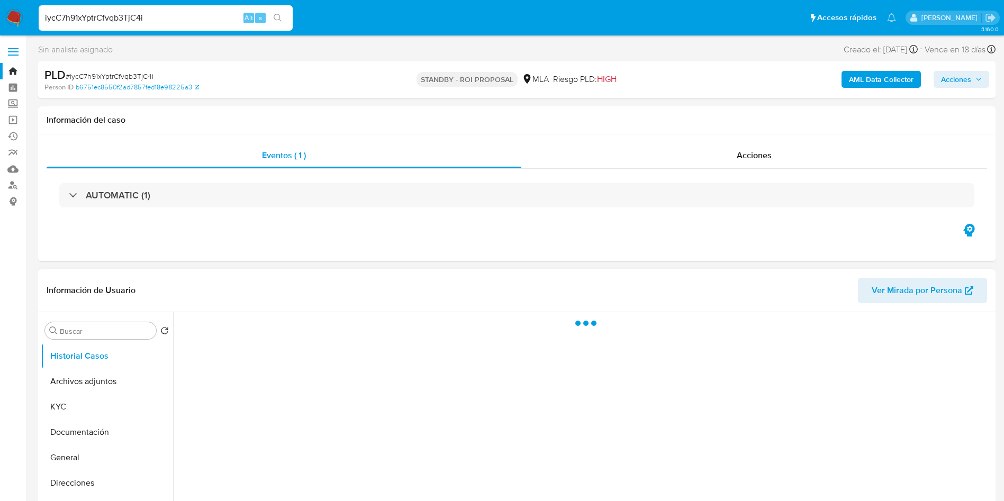
select select "10"
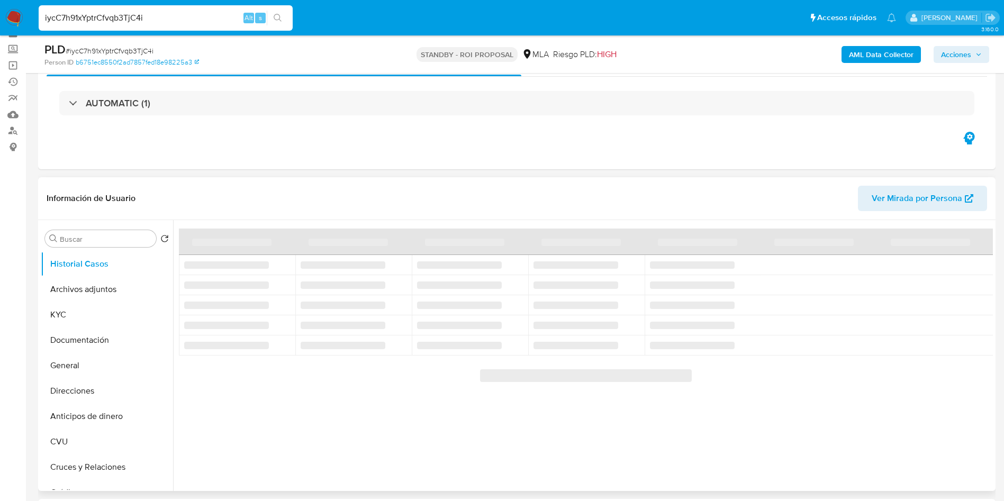
scroll to position [79, 0]
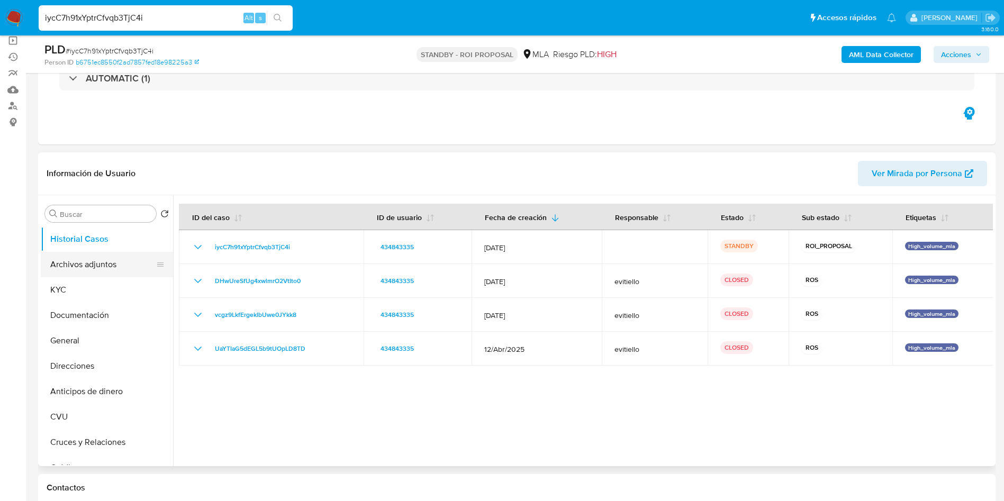
click at [98, 268] on button "Archivos adjuntos" at bounding box center [103, 264] width 124 height 25
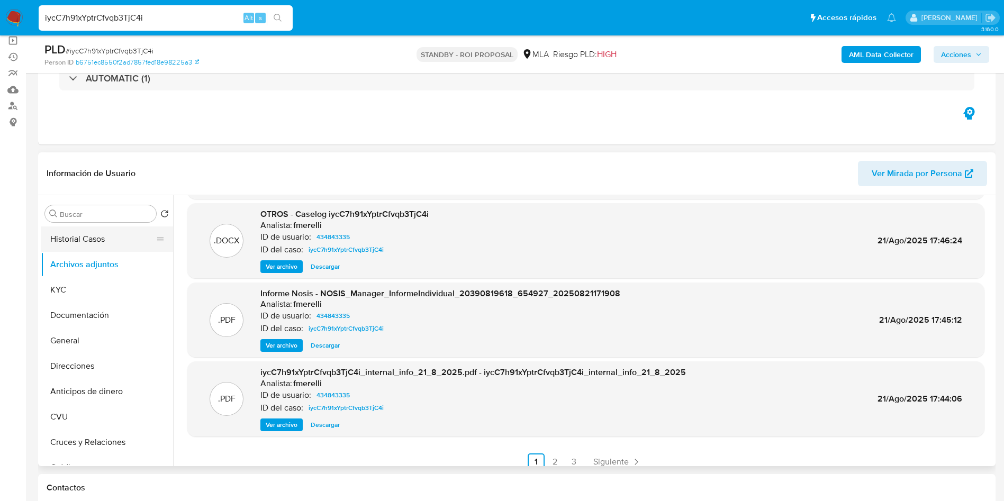
click at [98, 245] on button "Historial Casos" at bounding box center [103, 239] width 124 height 25
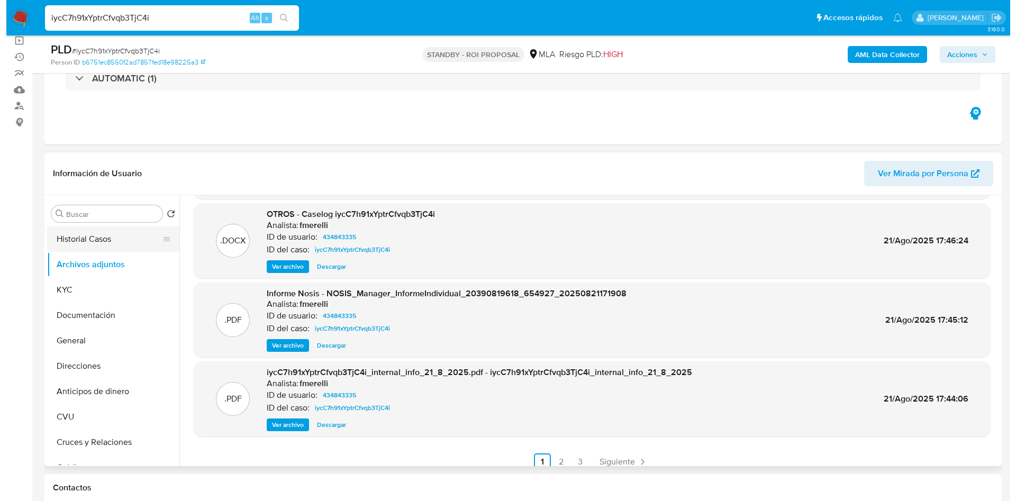
scroll to position [0, 0]
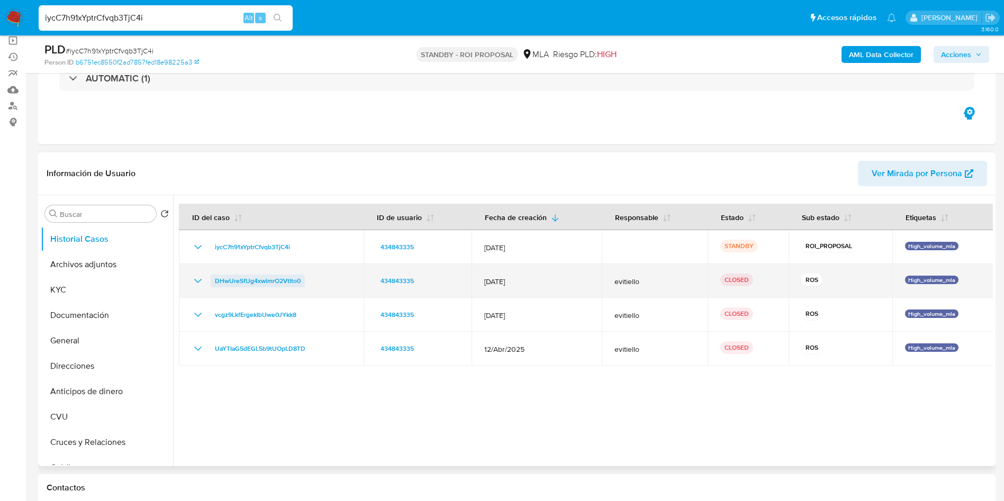
click at [270, 276] on span "DHwUreSfUg4xwlmrO2VtIto0" at bounding box center [258, 281] width 86 height 13
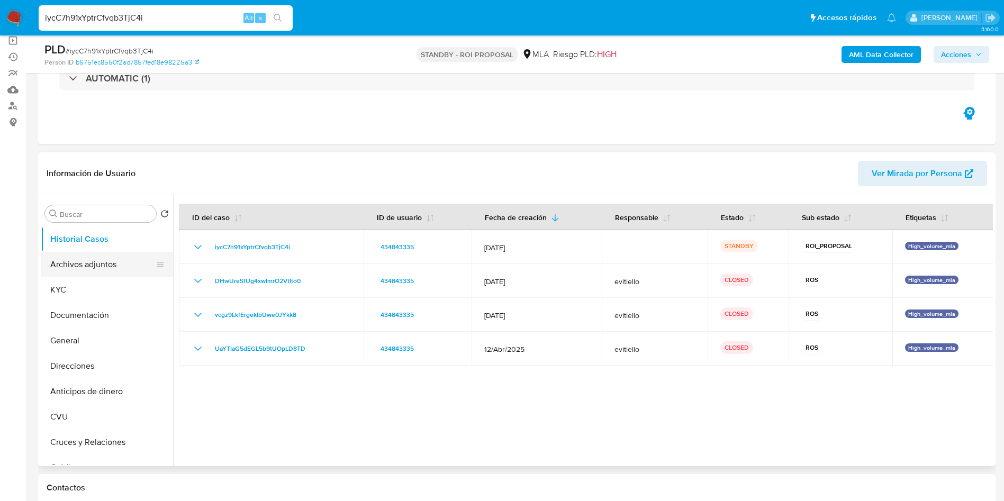
click at [102, 265] on button "Archivos adjuntos" at bounding box center [103, 264] width 124 height 25
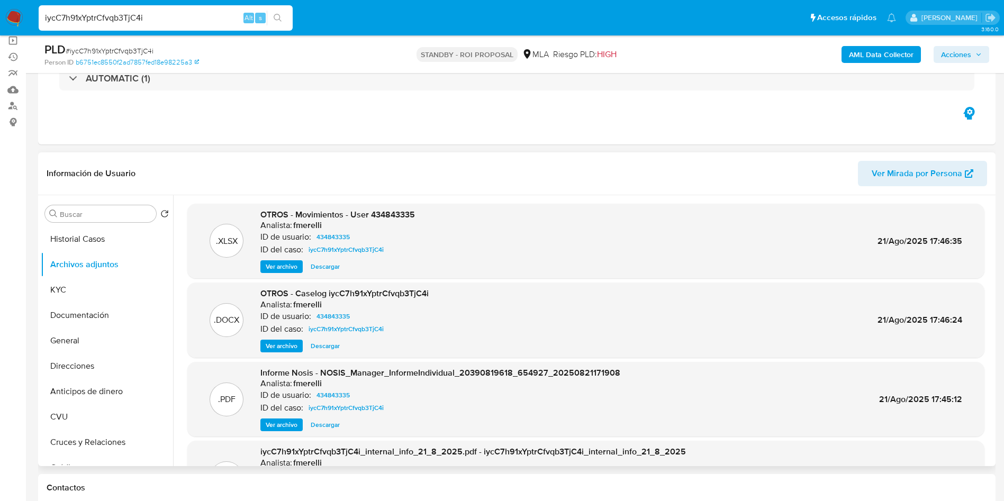
click at [275, 346] on span "Ver archivo" at bounding box center [282, 346] width 32 height 11
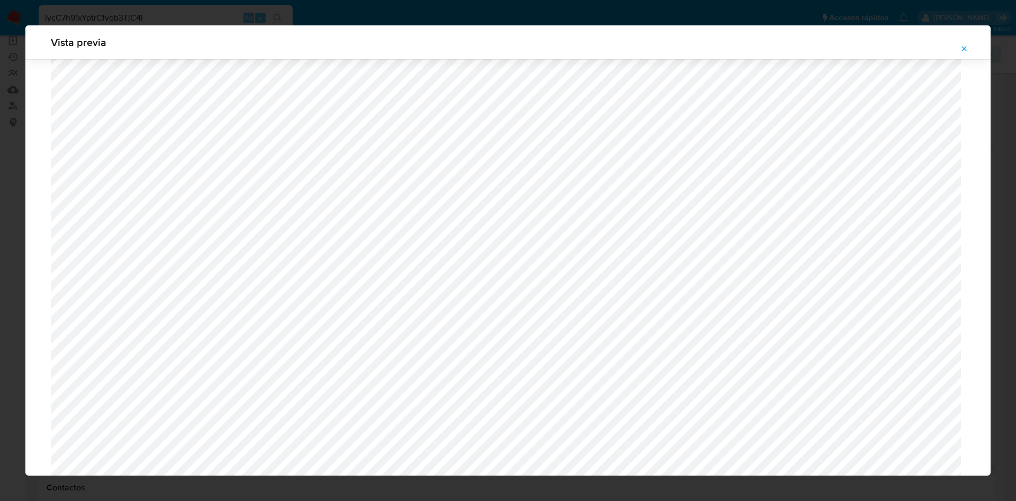
scroll to position [455, 0]
click at [961, 48] on icon "Attachment preview" at bounding box center [964, 48] width 8 height 8
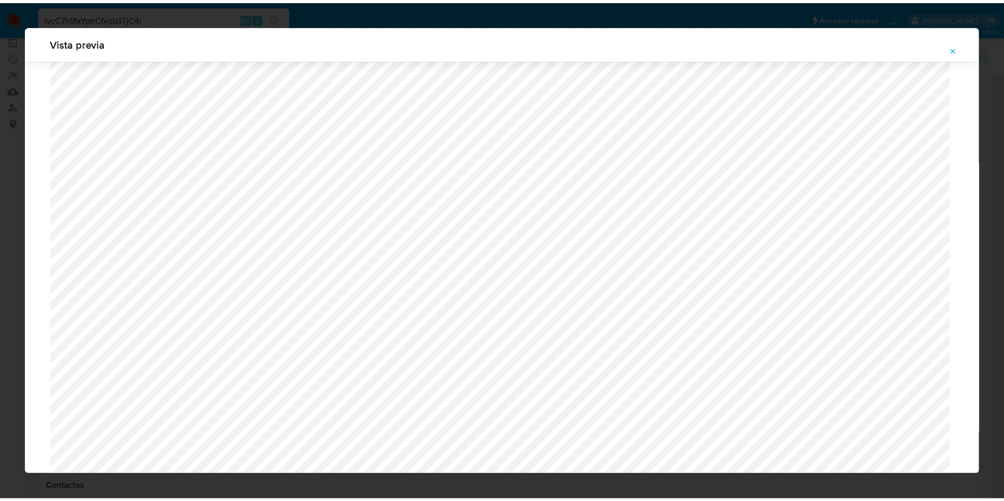
scroll to position [0, 0]
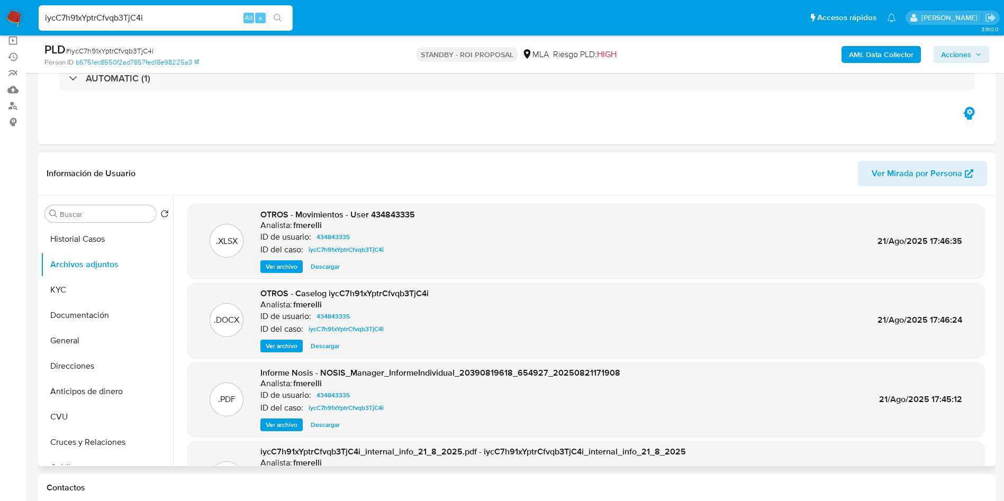
click at [158, 20] on input "iycC7h91xYptrCfvqb3TjC4i" at bounding box center [166, 18] width 254 height 14
paste input "HssbZ7F9AusWHq9oHAr3IANG"
type input "HssbZ7F9AusWHq9oHAr3IANG"
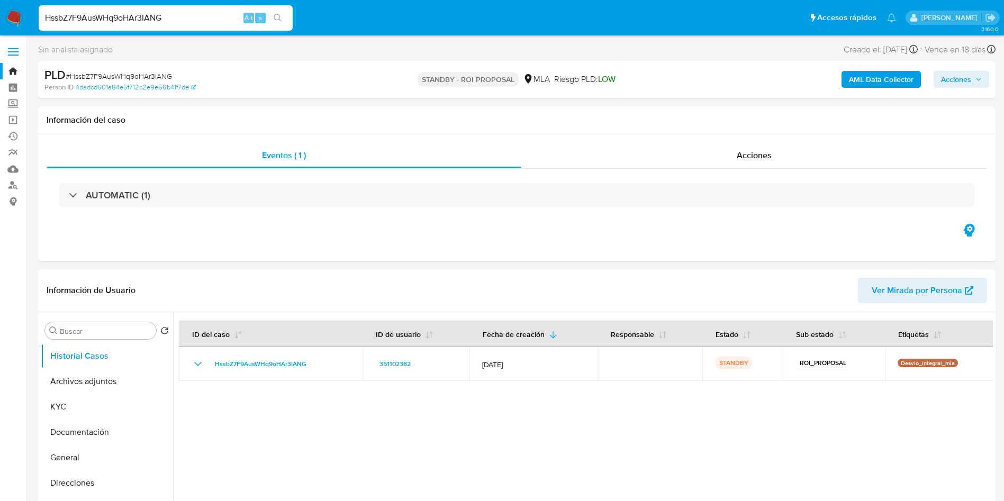
select select "10"
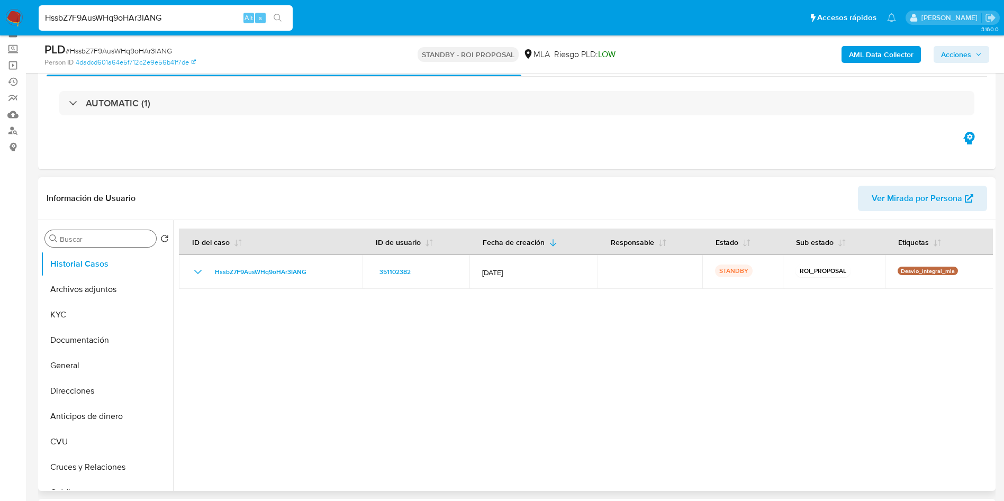
scroll to position [79, 0]
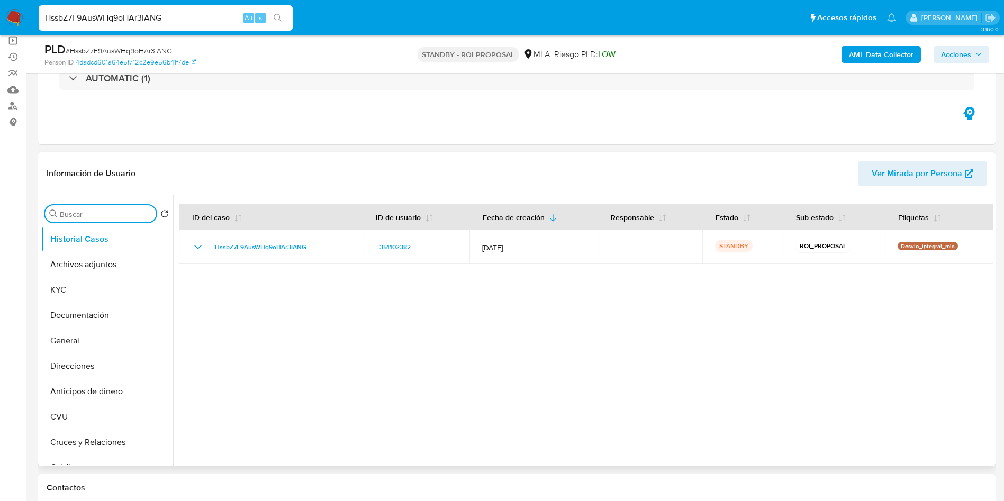
click at [81, 216] on input "Buscar" at bounding box center [106, 215] width 92 height 10
type input "res"
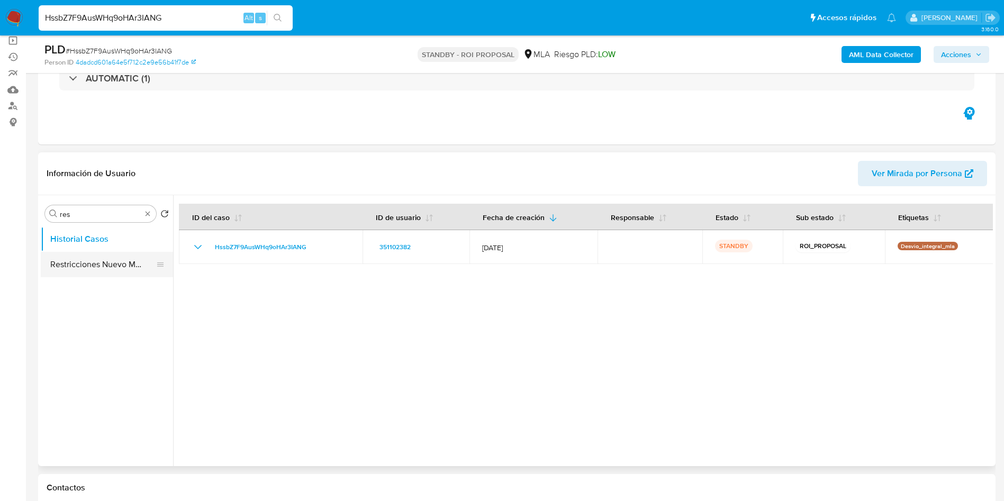
click at [96, 269] on button "Restricciones Nuevo Mundo" at bounding box center [103, 264] width 124 height 25
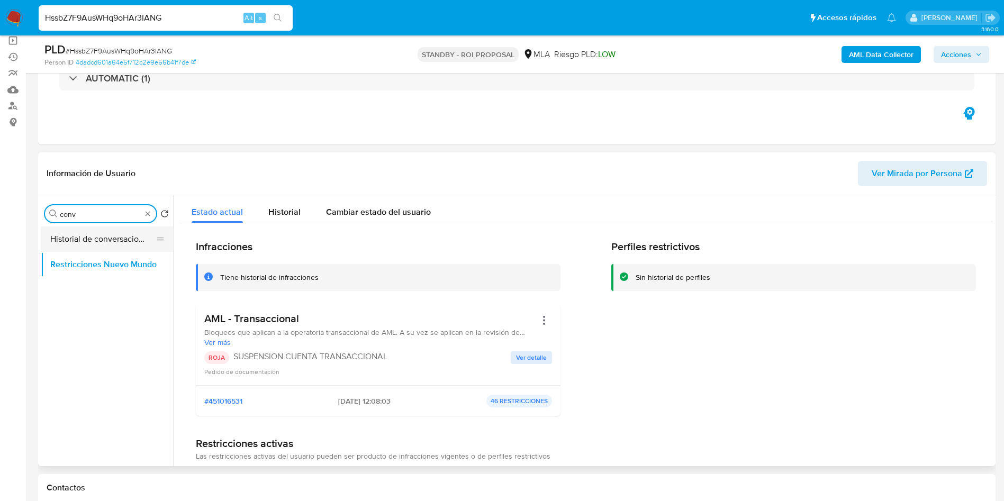
type input "conv"
click at [67, 248] on button "Historial de conversaciones" at bounding box center [103, 239] width 124 height 25
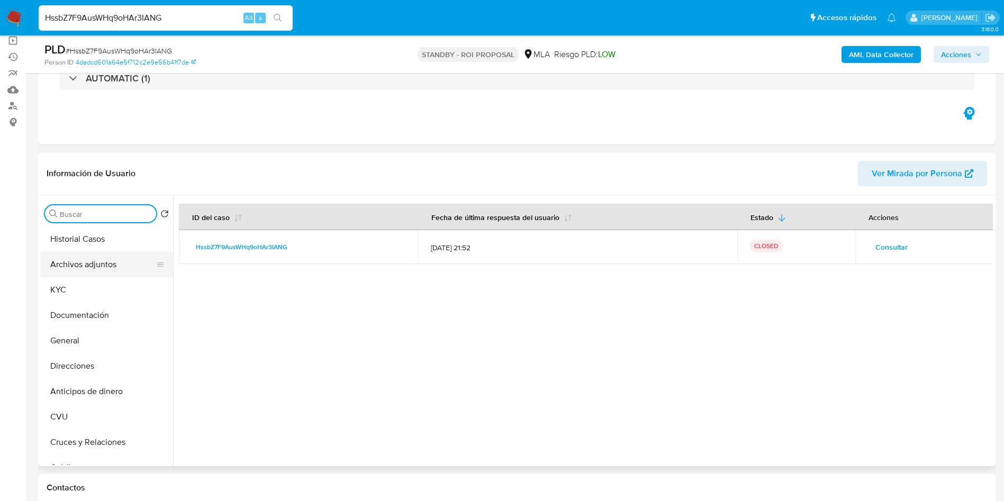
click at [87, 262] on button "Archivos adjuntos" at bounding box center [103, 264] width 124 height 25
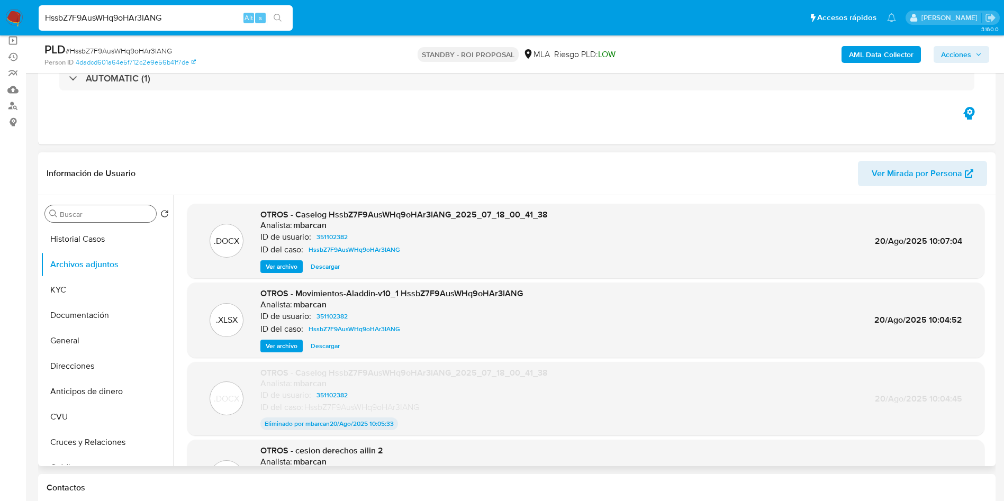
click at [274, 268] on span "Ver archivo" at bounding box center [282, 266] width 32 height 11
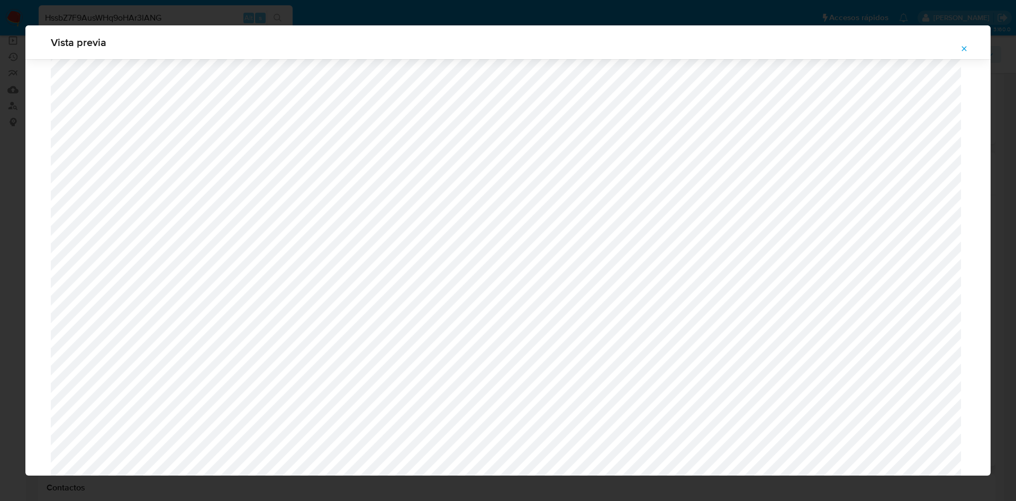
scroll to position [502, 0]
click at [971, 51] on button "Attachment preview" at bounding box center [964, 48] width 23 height 17
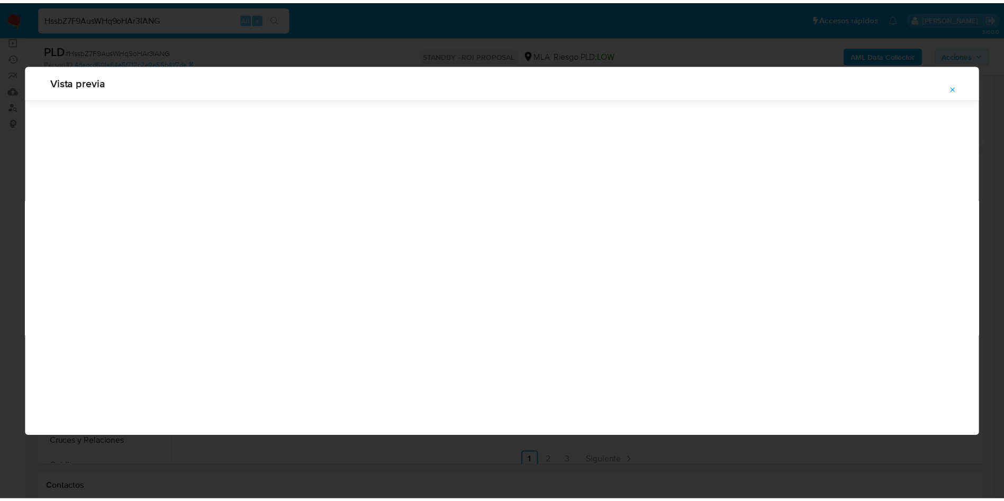
scroll to position [0, 0]
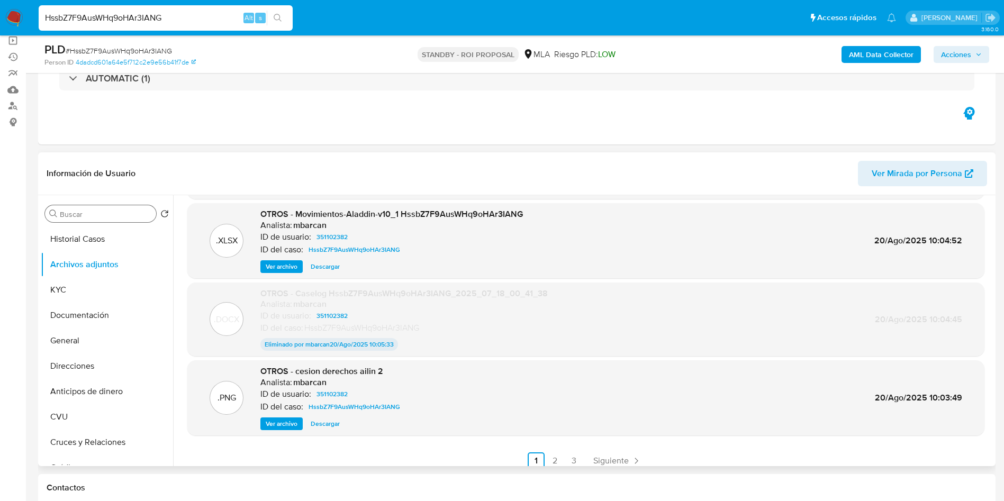
click at [283, 428] on span "Ver archivo" at bounding box center [282, 424] width 32 height 11
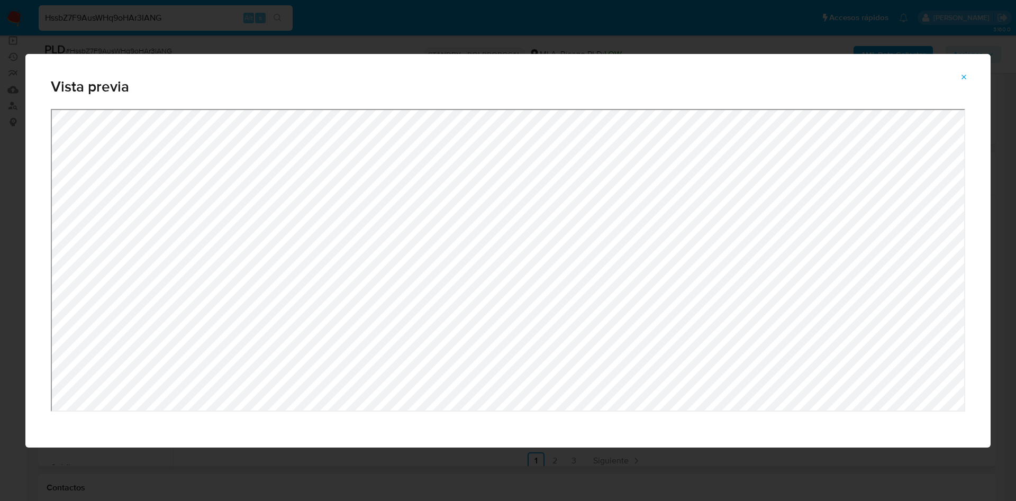
click at [959, 72] on button "Attachment preview" at bounding box center [964, 77] width 23 height 17
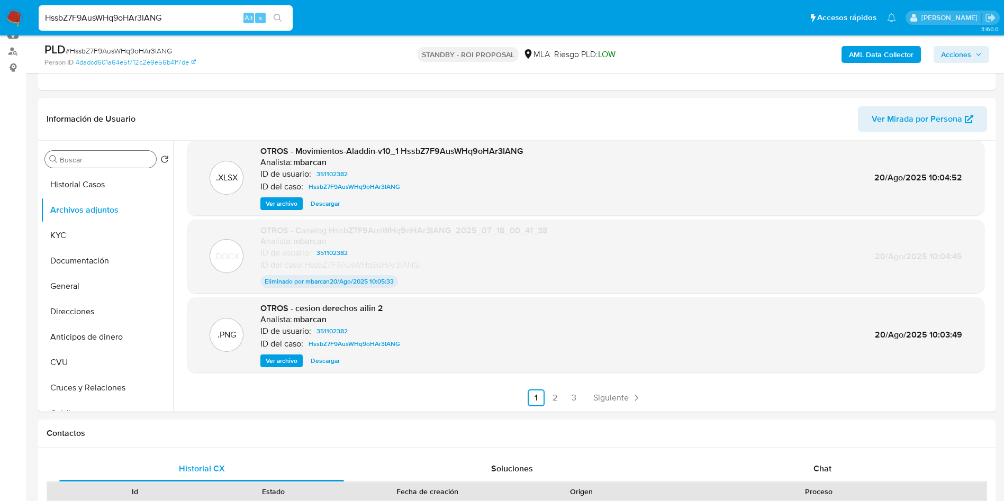
scroll to position [159, 0]
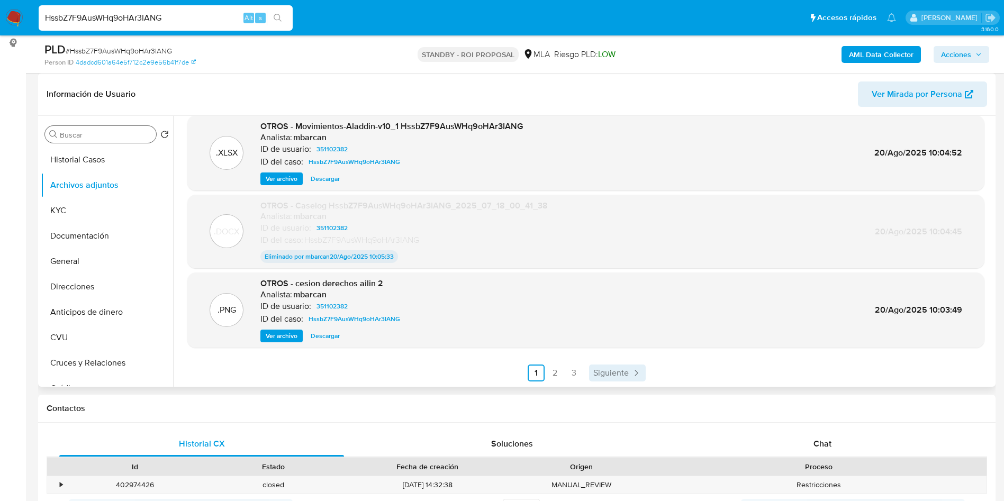
click at [623, 376] on span "Siguiente" at bounding box center [610, 373] width 35 height 8
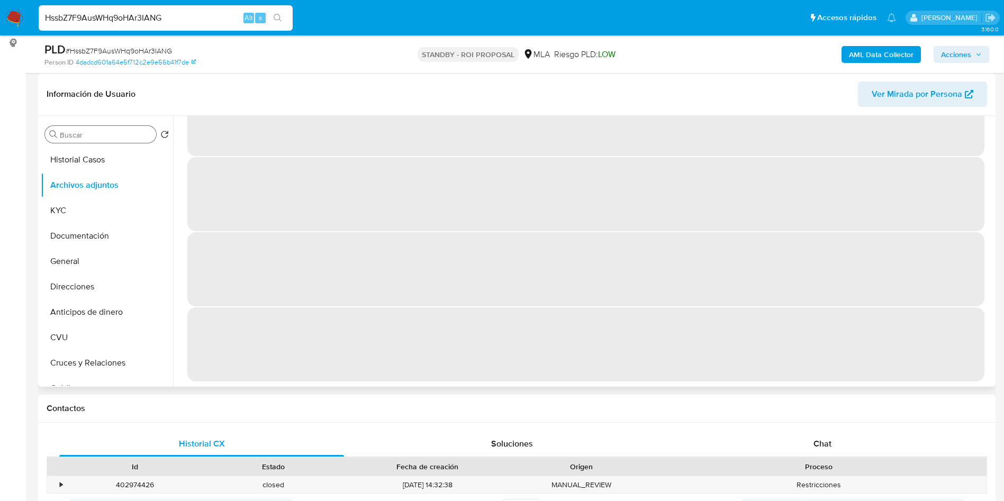
scroll to position [0, 0]
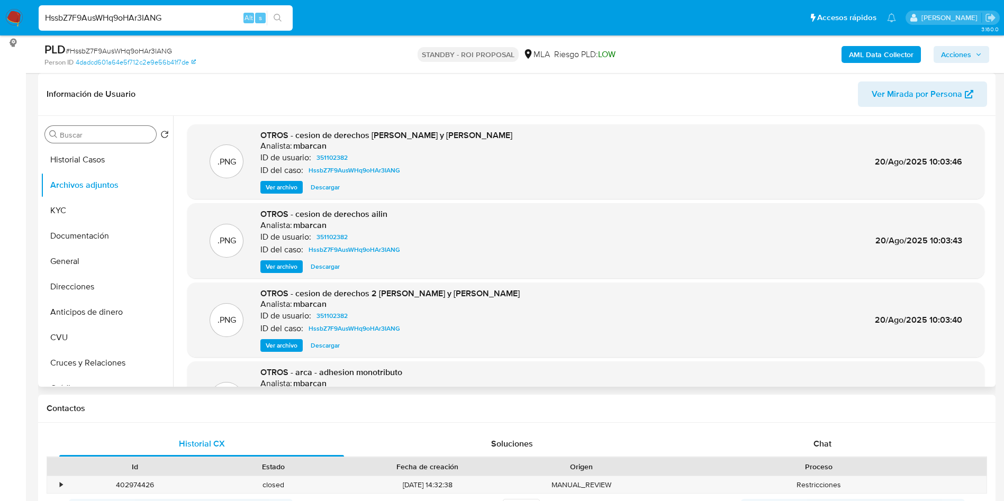
click at [290, 189] on span "Ver archivo" at bounding box center [282, 187] width 32 height 11
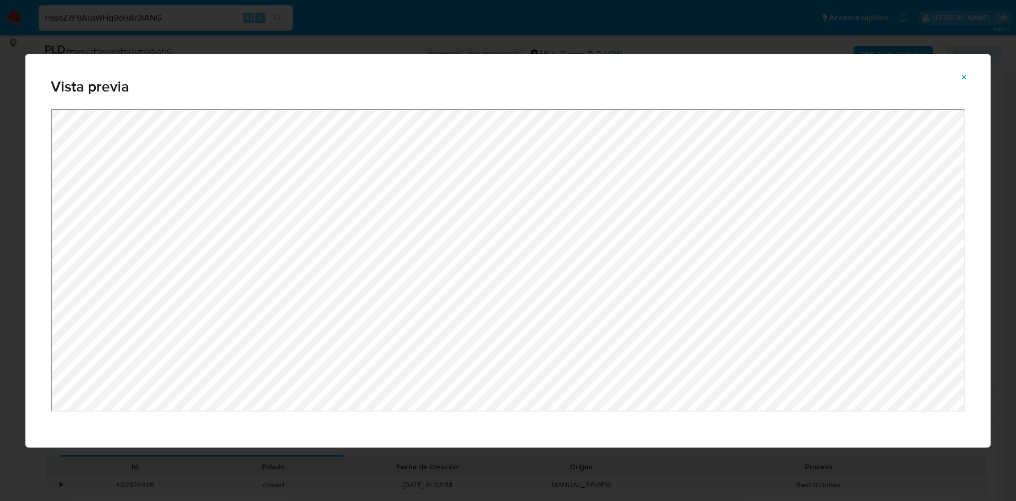
click at [964, 79] on icon "Attachment preview" at bounding box center [964, 77] width 8 height 8
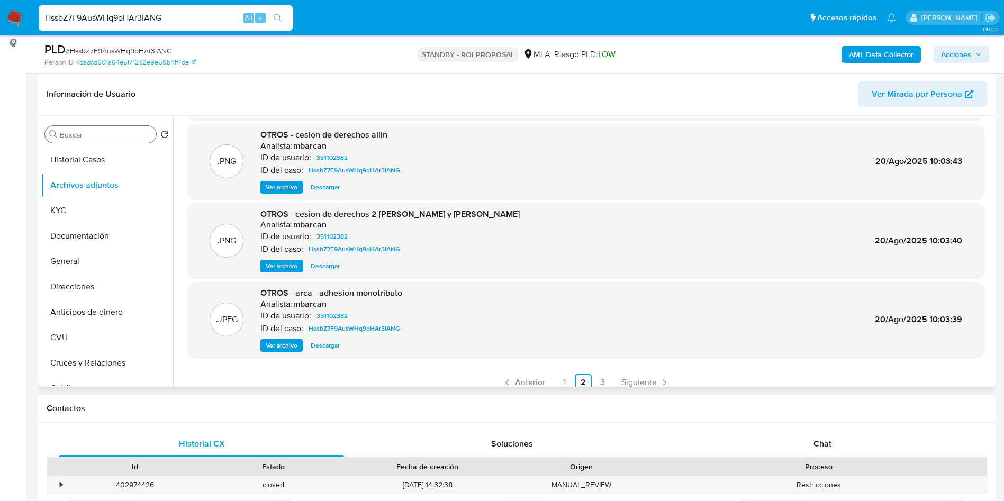
scroll to position [89, 0]
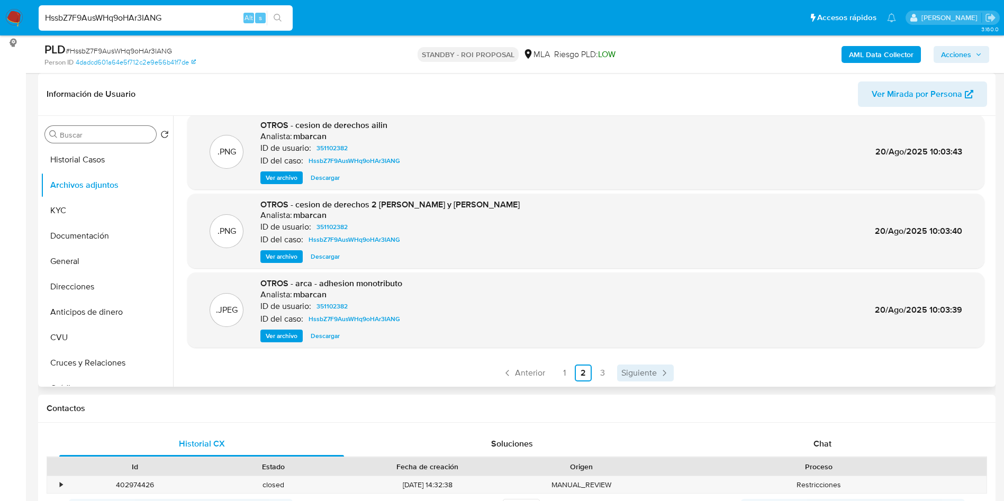
click at [633, 372] on span "Siguiente" at bounding box center [638, 373] width 35 height 8
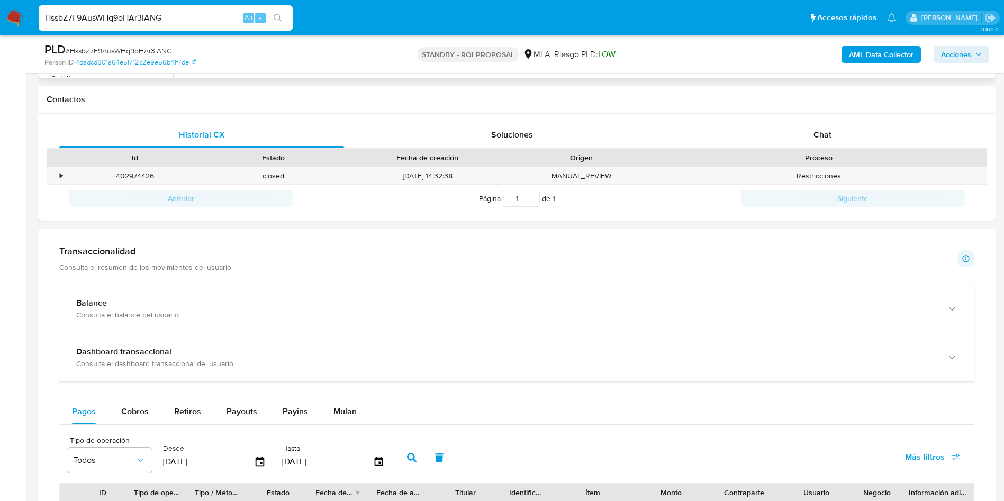
scroll to position [75, 0]
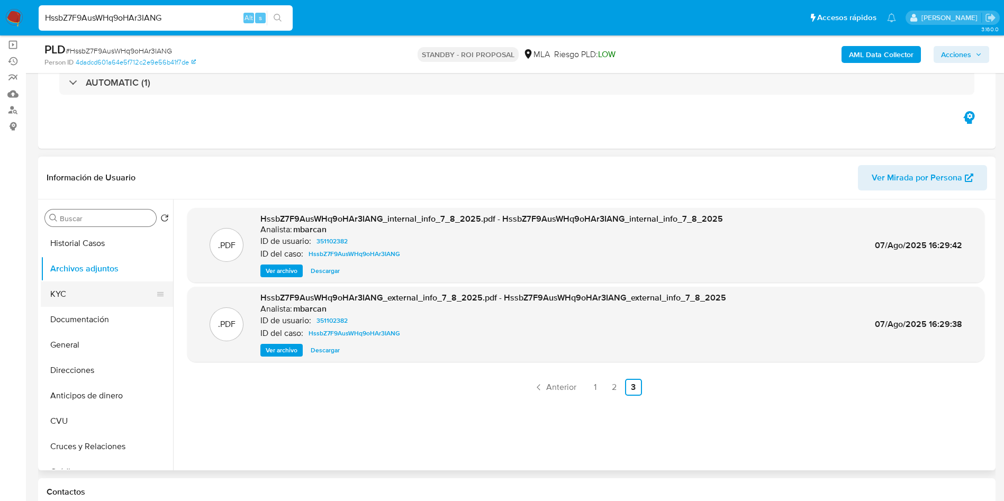
click at [75, 286] on button "KYC" at bounding box center [103, 294] width 124 height 25
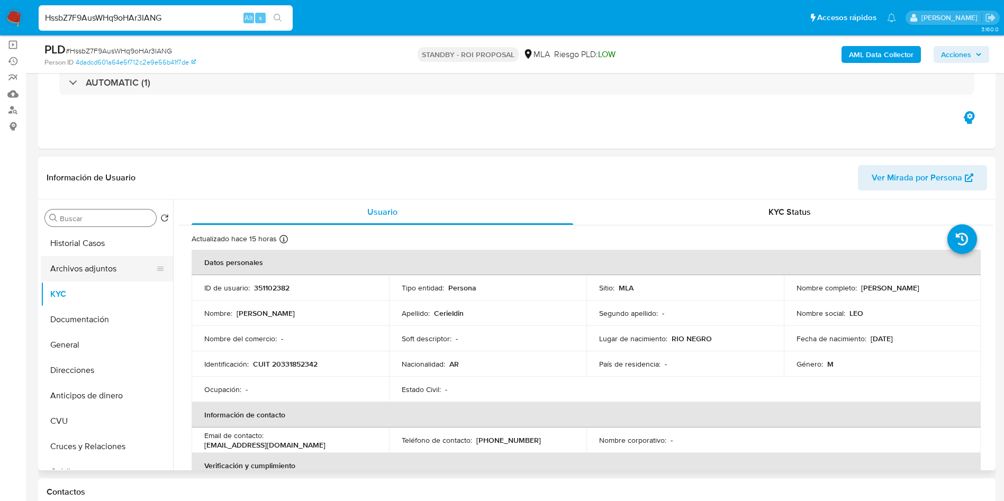
click at [68, 267] on button "Archivos adjuntos" at bounding box center [103, 268] width 124 height 25
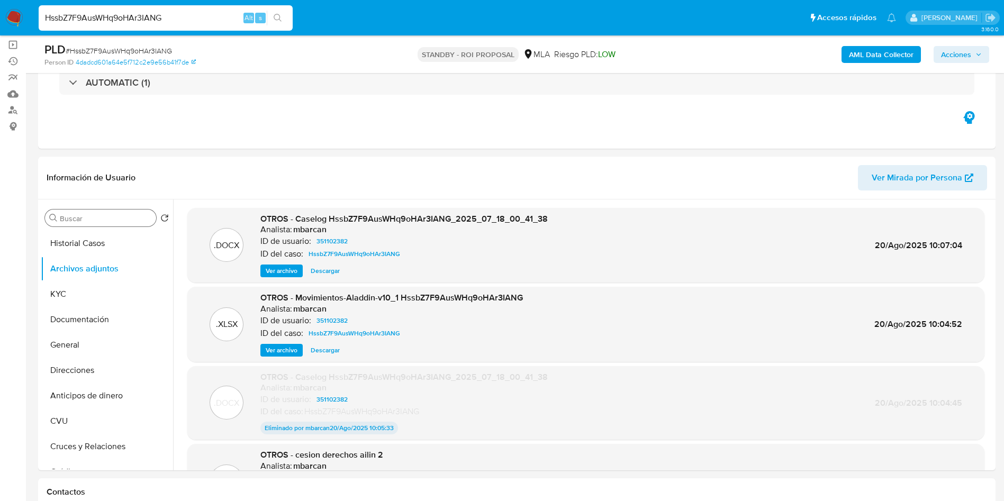
click at [324, 272] on span "Descargar" at bounding box center [325, 271] width 29 height 11
click at [221, 17] on input "HssbZ7F9AusWHq9oHAr3IANG" at bounding box center [166, 18] width 254 height 14
paste input "er16xlZ1Khu1YOPdGionpMpC"
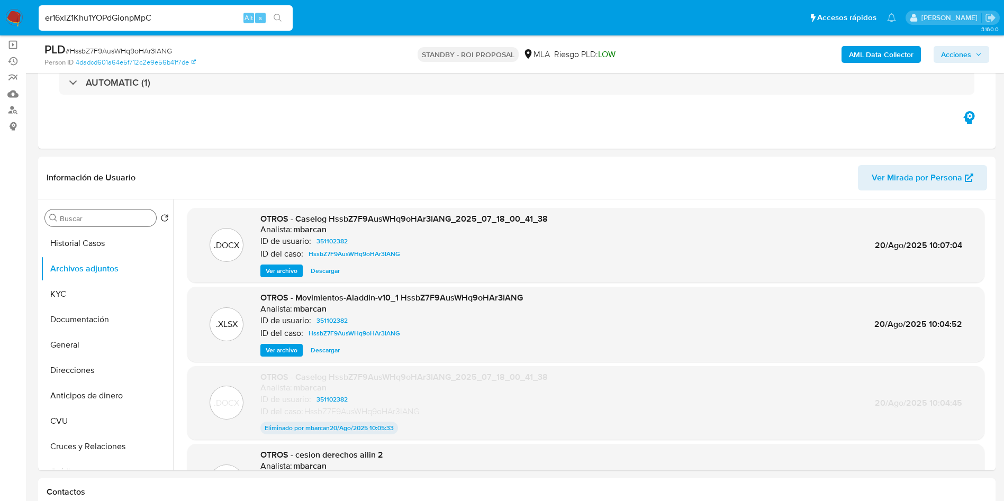
click at [221, 17] on input "er16xlZ1Khu1YOPdGionpMpC" at bounding box center [166, 18] width 254 height 14
type input "er16xlZ1Khu1YOPdGionpMpC"
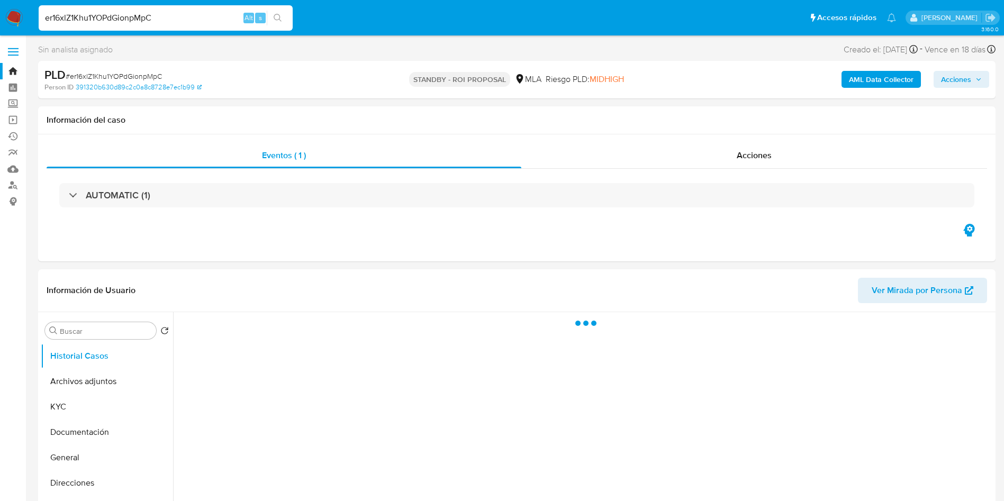
select select "10"
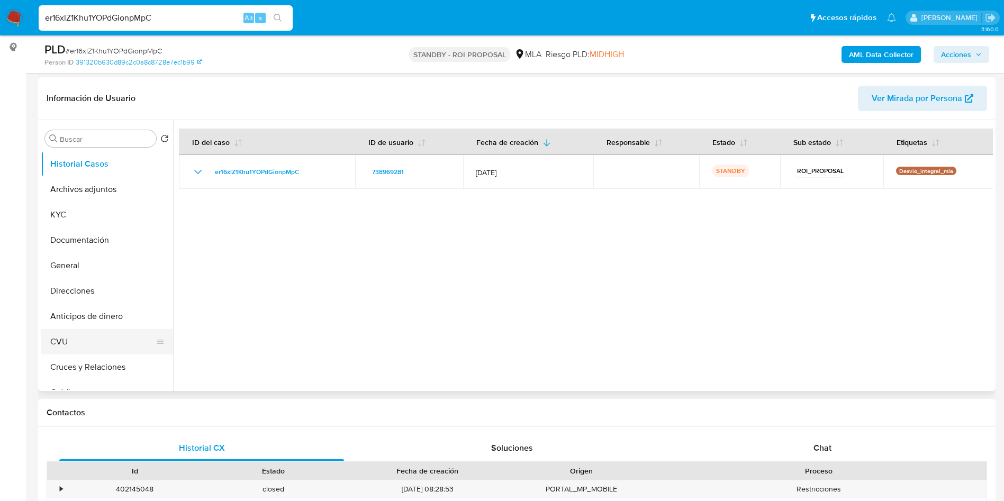
scroll to position [159, 0]
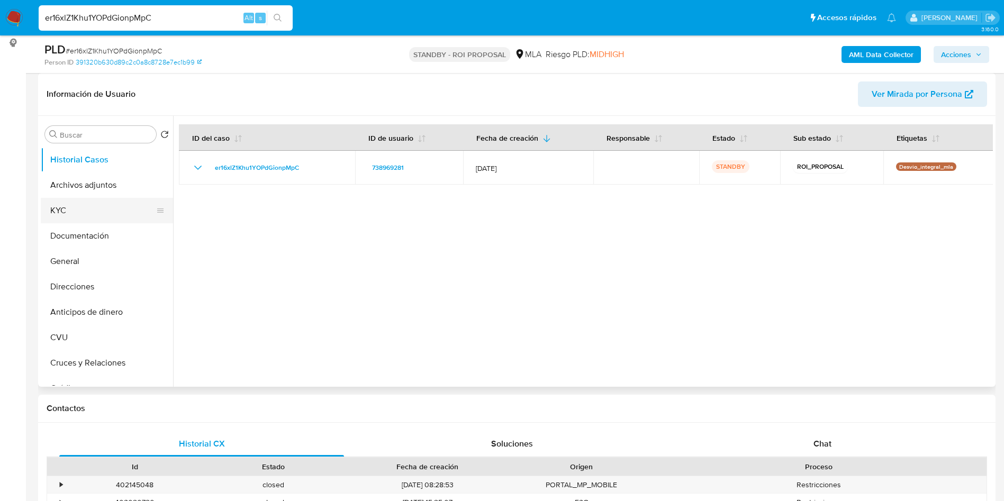
click at [72, 206] on button "KYC" at bounding box center [103, 210] width 124 height 25
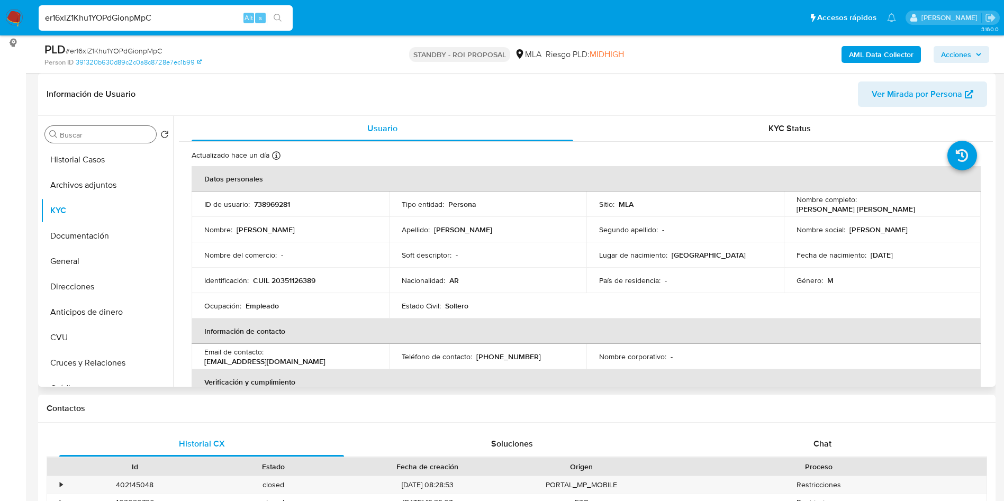
click at [104, 135] on input "Buscar" at bounding box center [106, 135] width 92 height 10
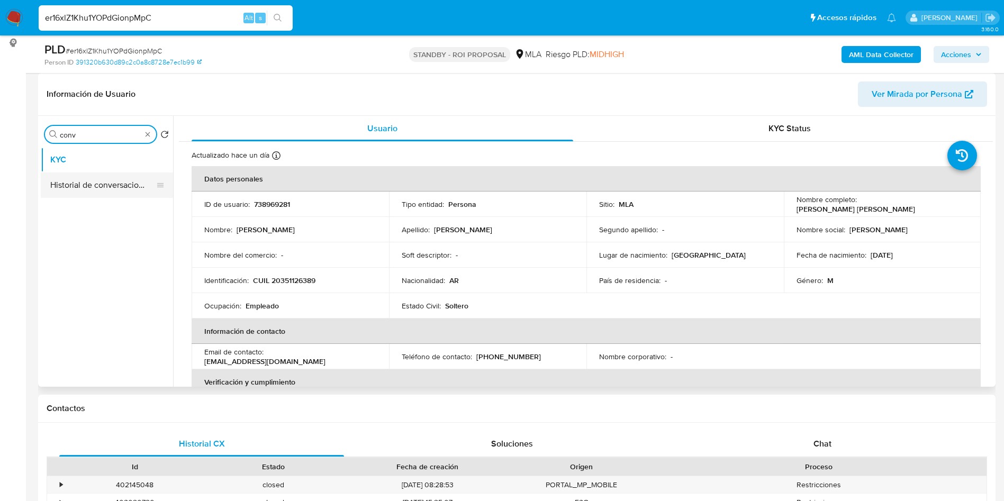
type input "conv"
click at [116, 192] on button "Historial de conversaciones" at bounding box center [103, 185] width 124 height 25
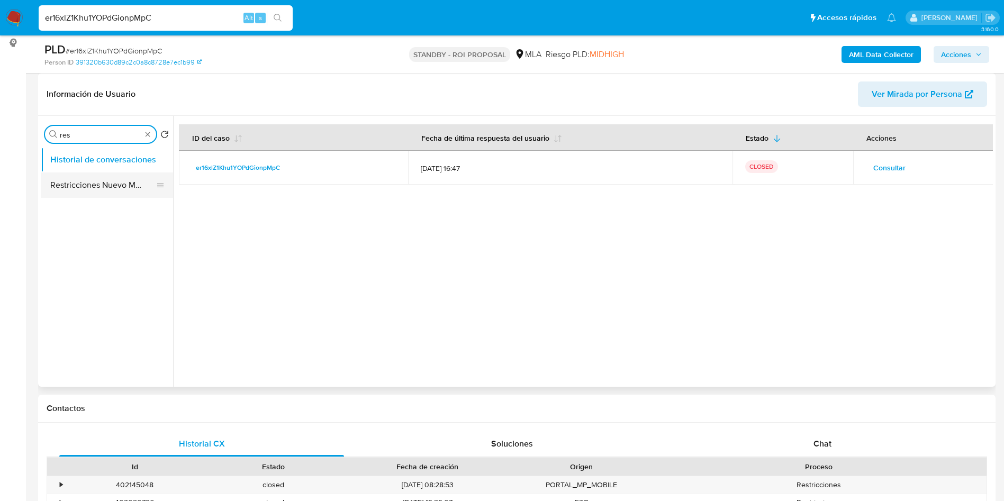
type input "res"
click at [106, 187] on button "Restricciones Nuevo Mundo" at bounding box center [103, 185] width 124 height 25
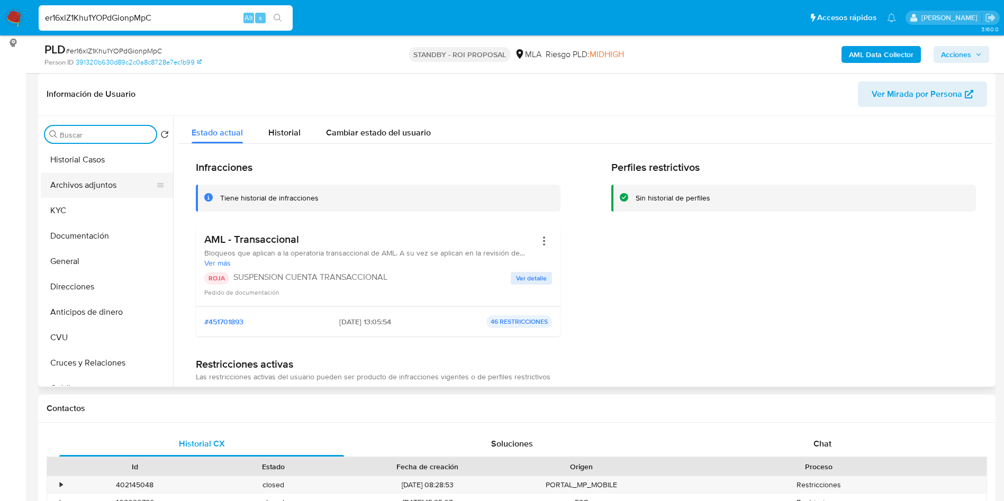
click at [94, 186] on button "Archivos adjuntos" at bounding box center [103, 185] width 124 height 25
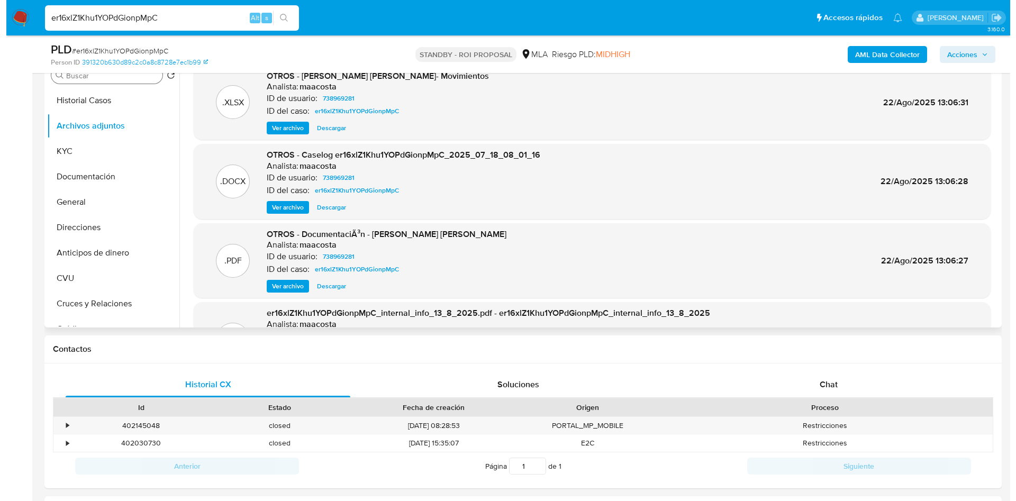
scroll to position [139, 0]
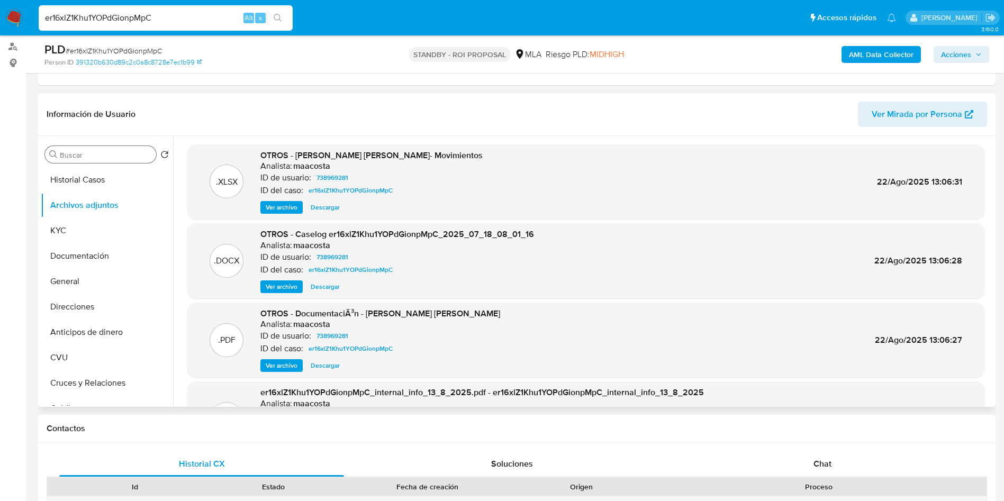
click at [276, 282] on span "Ver archivo" at bounding box center [282, 287] width 32 height 11
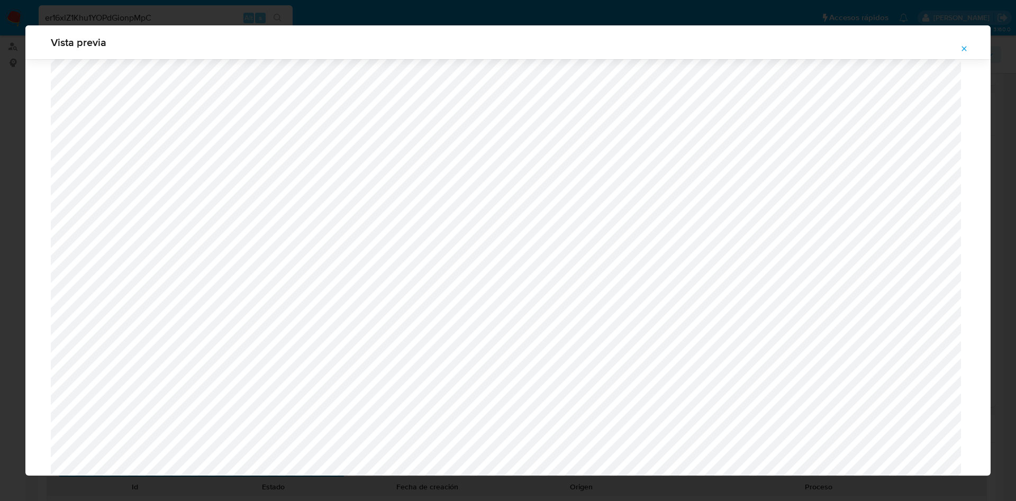
scroll to position [535, 0]
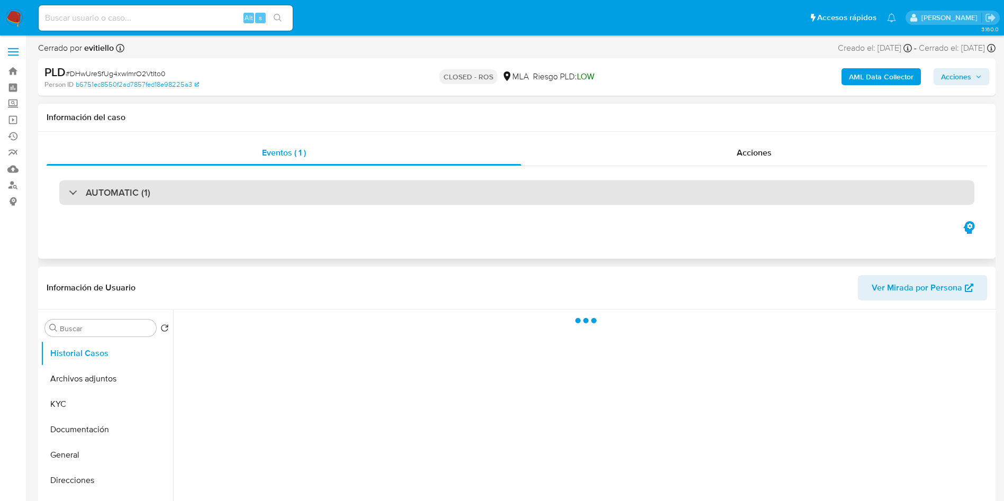
select select "10"
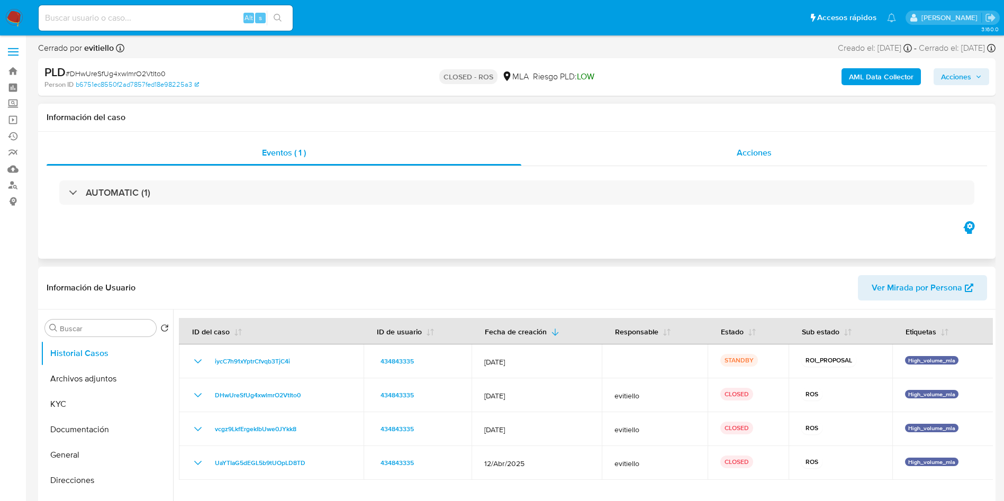
click at [759, 143] on div "Acciones" at bounding box center [754, 152] width 466 height 25
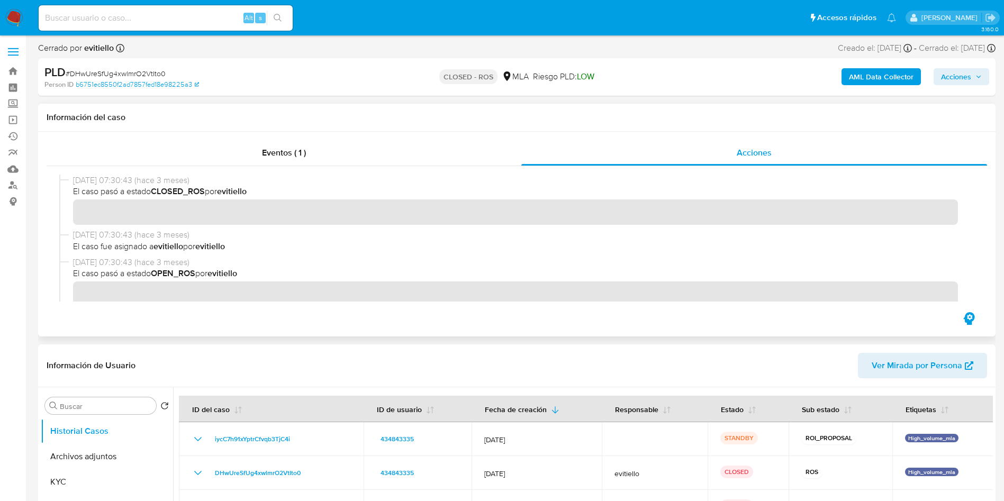
scroll to position [79, 0]
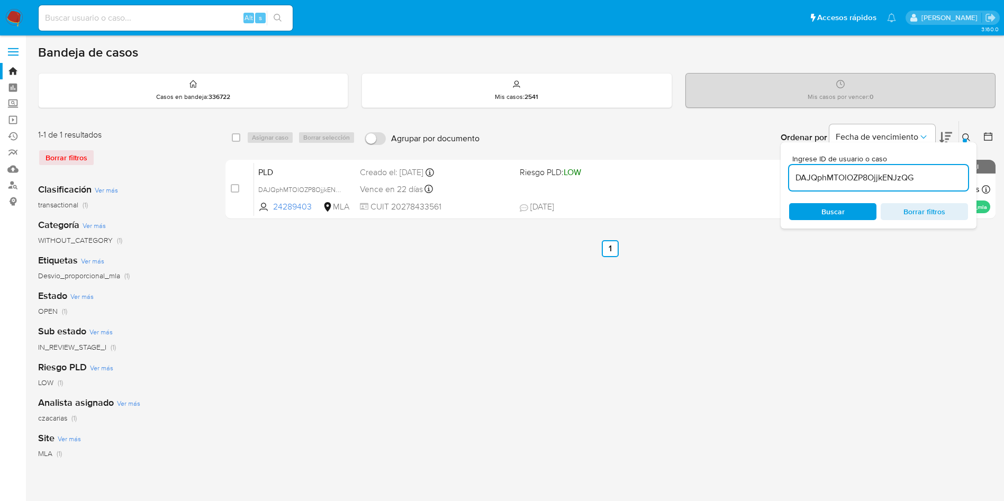
click at [944, 180] on input "DAJQphMTOlOZP8OjjkENJzQG" at bounding box center [878, 178] width 179 height 14
click at [944, 181] on input "DAJQphMTOlOZP8OjjkENJzQG" at bounding box center [878, 178] width 179 height 14
paste input "mhKlJjhxUQpwkklwQVj2I3B7"
type input "mhKlJjhxUQpwkklwQVj2I3B7"
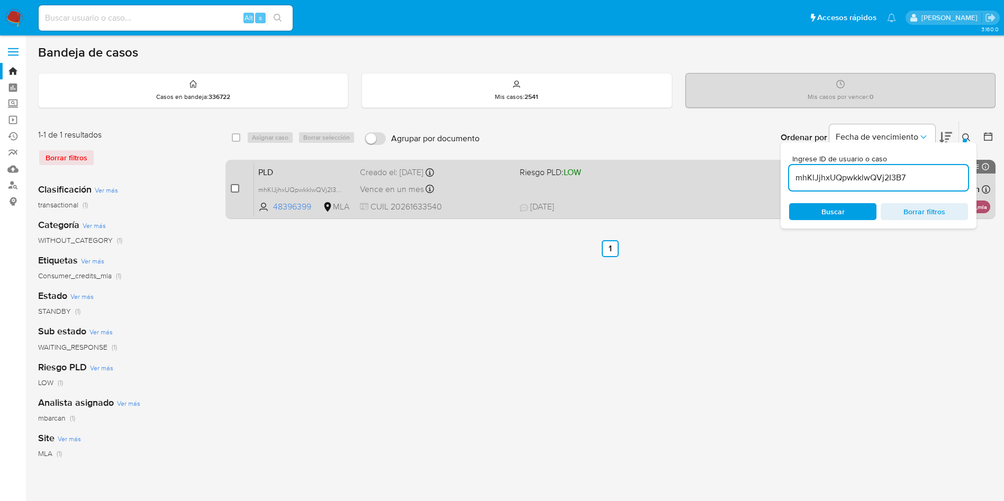
click at [236, 188] on input "checkbox" at bounding box center [235, 188] width 8 height 8
checkbox input "true"
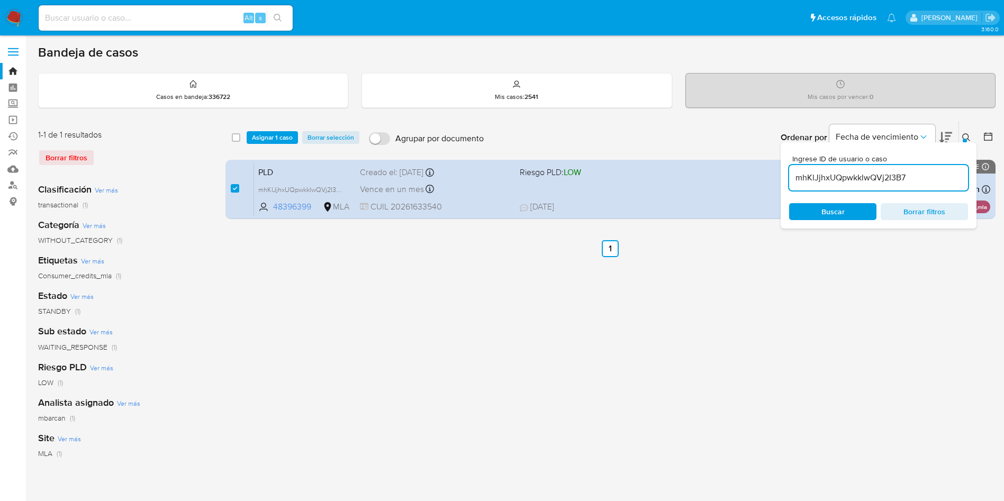
click at [269, 130] on div "select-all-cases-checkbox Asignar 1 caso Borrar selección Agrupar por documento…" at bounding box center [610, 137] width 770 height 33
click at [272, 139] on span "Asignar 1 caso" at bounding box center [272, 137] width 41 height 11
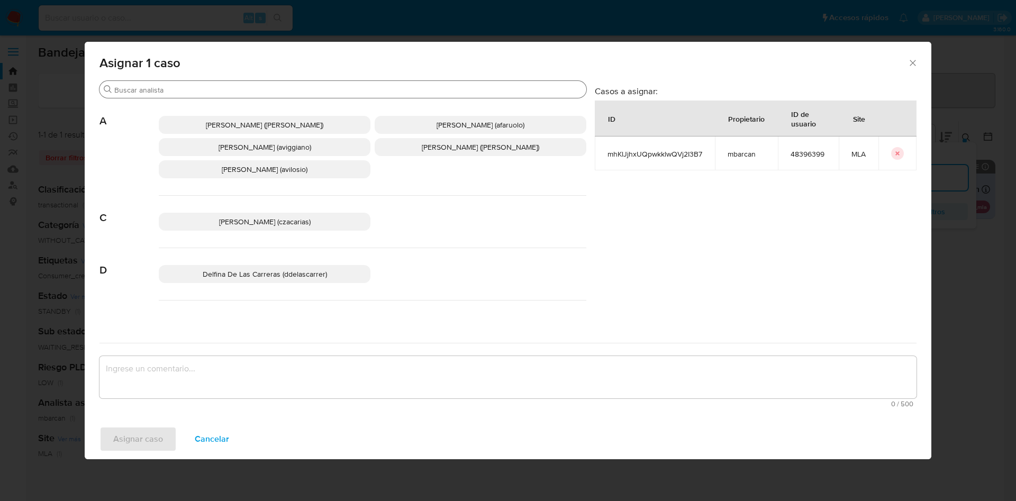
click at [166, 83] on div "Buscar" at bounding box center [343, 89] width 487 height 17
click at [169, 88] on input "Buscar" at bounding box center [348, 90] width 468 height 10
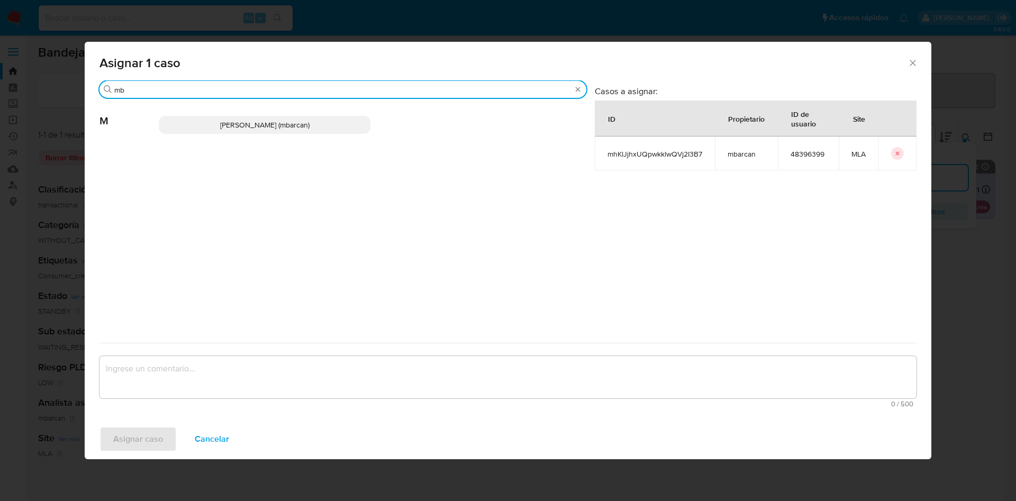
type input "mb"
click at [182, 121] on p "[PERSON_NAME] (mbarcan)" at bounding box center [265, 125] width 212 height 18
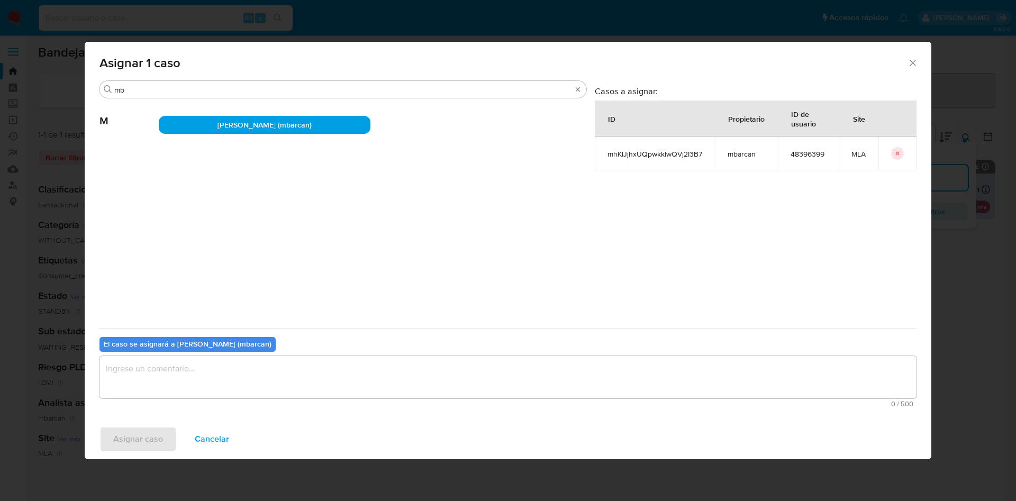
click at [174, 373] on textarea "assign-modal" at bounding box center [508, 377] width 817 height 42
click at [142, 432] on span "Asignar caso" at bounding box center [138, 439] width 50 height 23
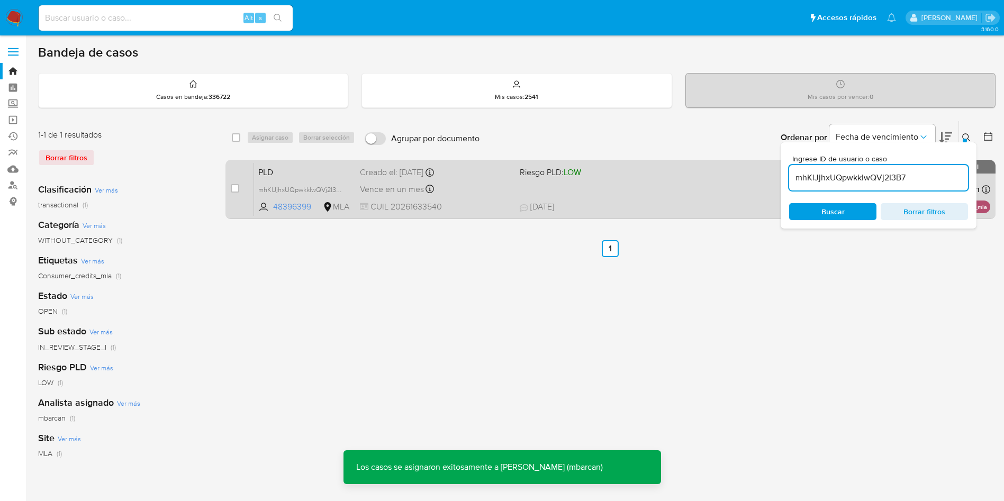
click at [403, 177] on div "Creado el: [DATE] Creado el: [DATE] 12:08:30" at bounding box center [435, 173] width 151 height 12
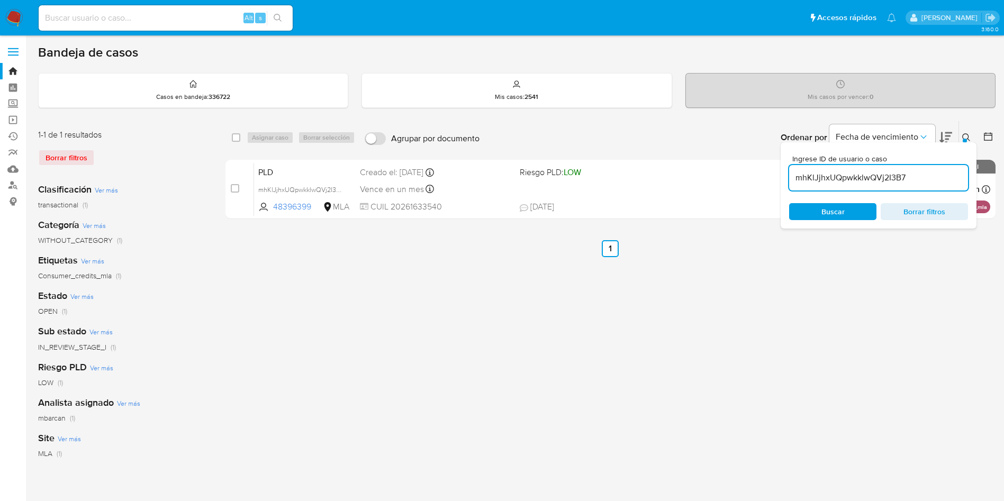
click at [922, 181] on input "mhKlJjhxUQpwkklwQVj2I3B7" at bounding box center [878, 178] width 179 height 14
paste input "Kpvi513KnCyW3UoJjqPGCMB2"
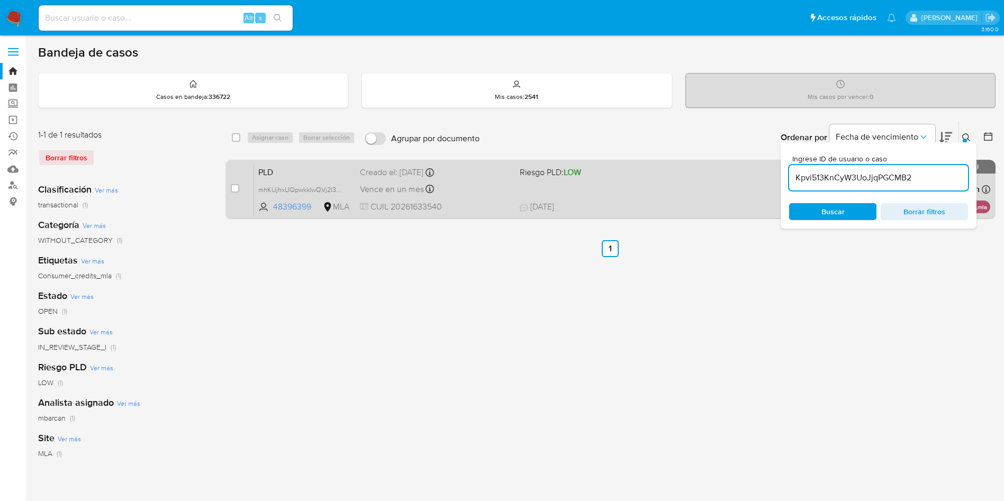
type input "Kpvi513KnCyW3UoJjqPGCMB2"
click at [236, 186] on input "checkbox" at bounding box center [235, 188] width 8 height 8
checkbox input "true"
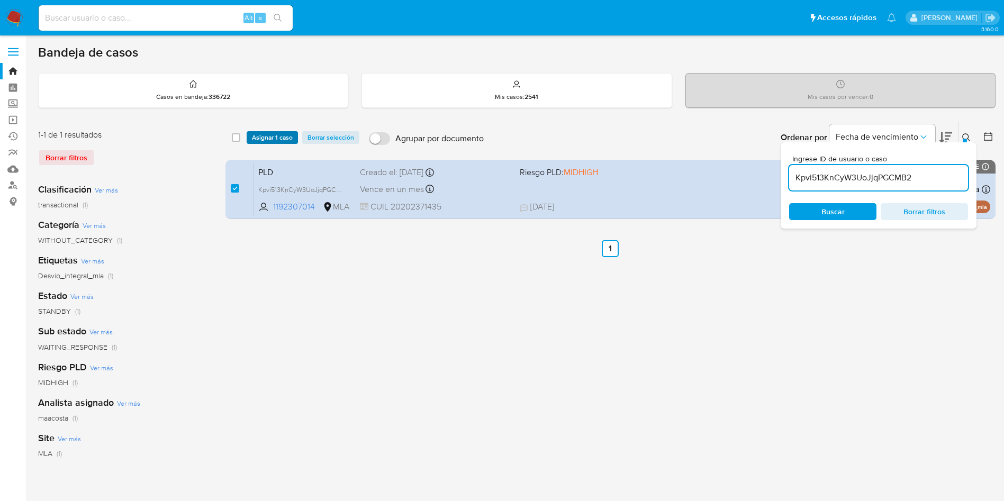
click at [265, 133] on span "Asignar 1 caso" at bounding box center [272, 137] width 41 height 11
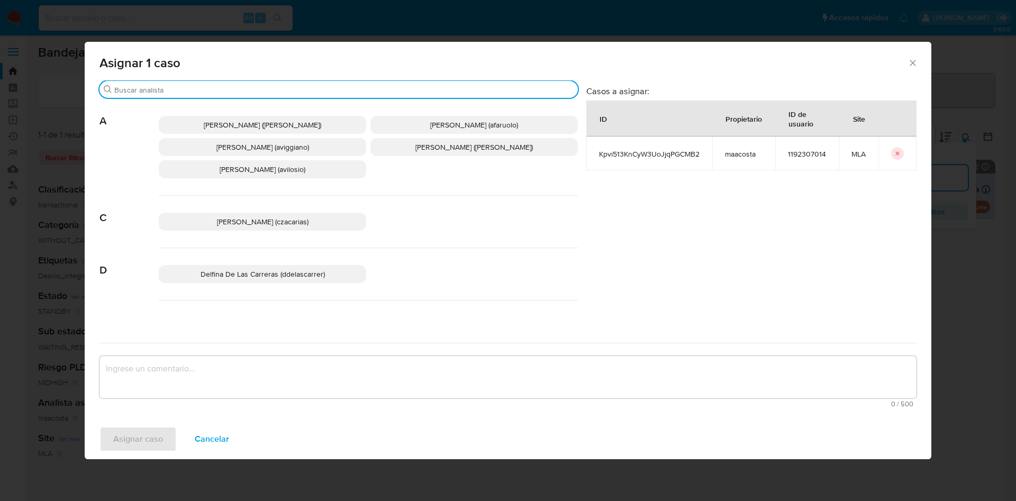
click at [196, 93] on input "Buscar" at bounding box center [343, 90] width 459 height 10
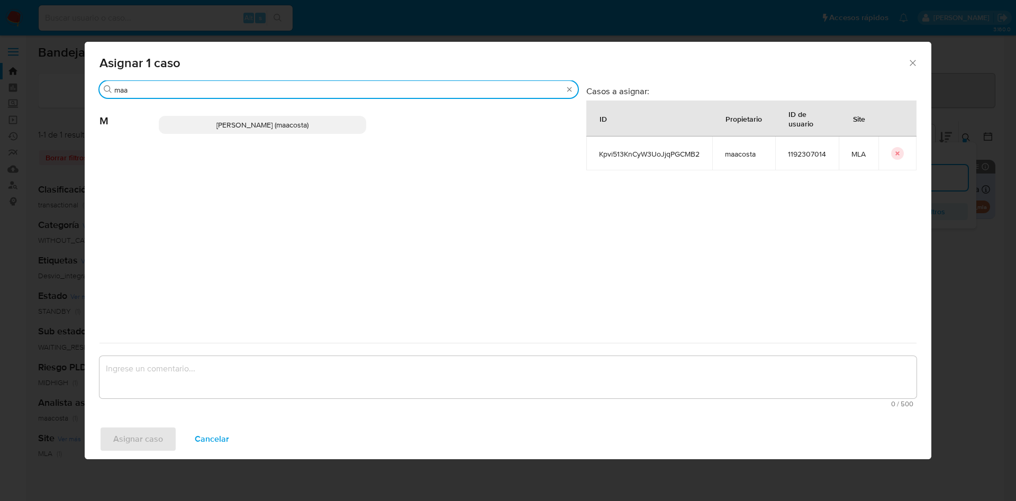
type input "maa"
click at [216, 123] on span "Maria Sol Acosta Aguero (maacosta)" at bounding box center [262, 125] width 92 height 11
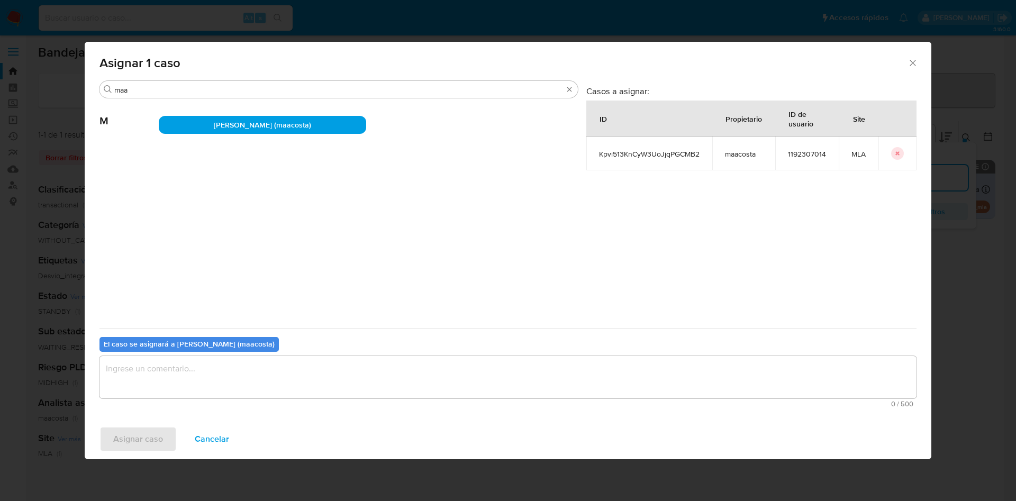
click at [196, 399] on div "0 / 500 500 caracteres restantes" at bounding box center [508, 381] width 817 height 51
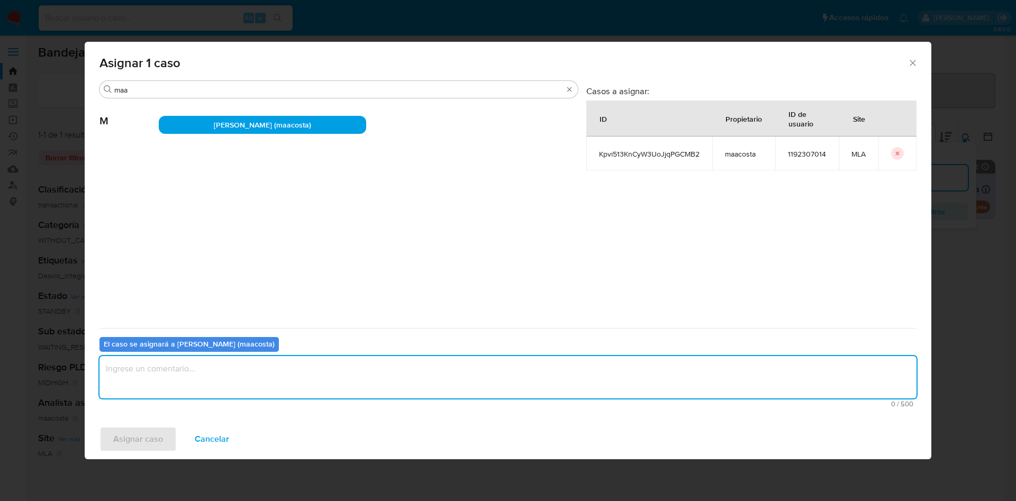
click at [188, 383] on textarea "assign-modal" at bounding box center [508, 377] width 817 height 42
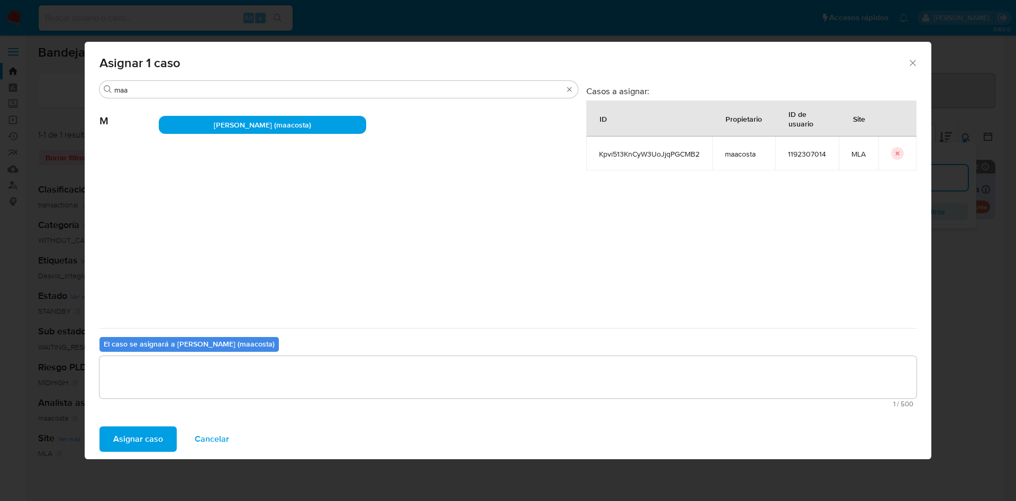
click at [150, 430] on span "Asignar caso" at bounding box center [138, 439] width 50 height 23
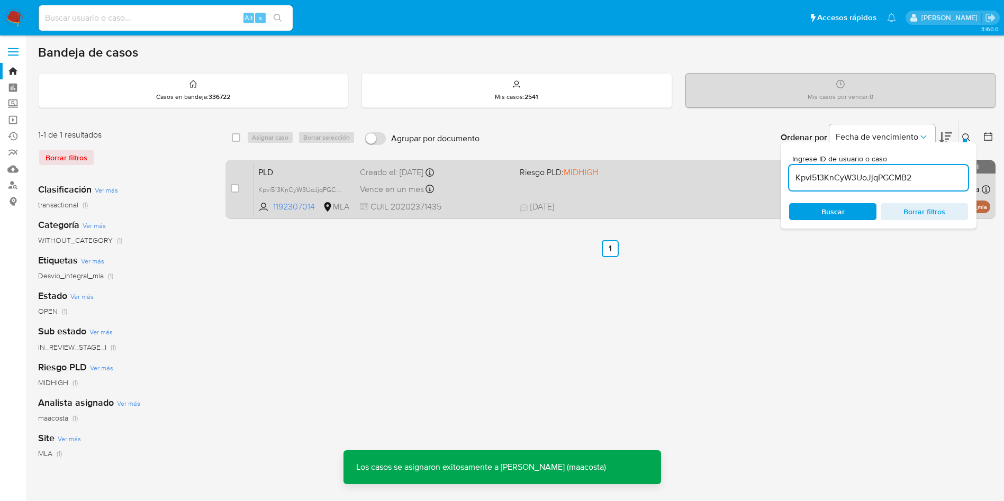
click at [409, 184] on span "Vence en un mes" at bounding box center [392, 190] width 64 height 12
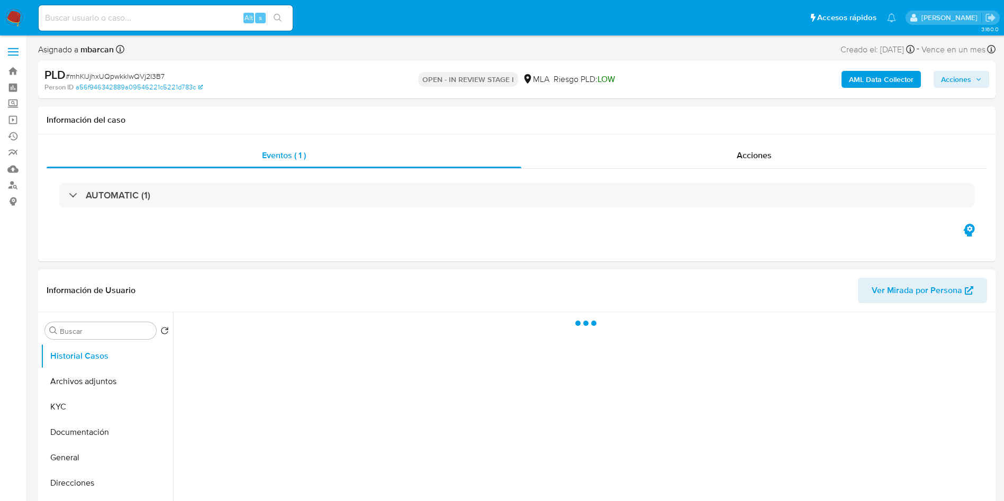
select select "10"
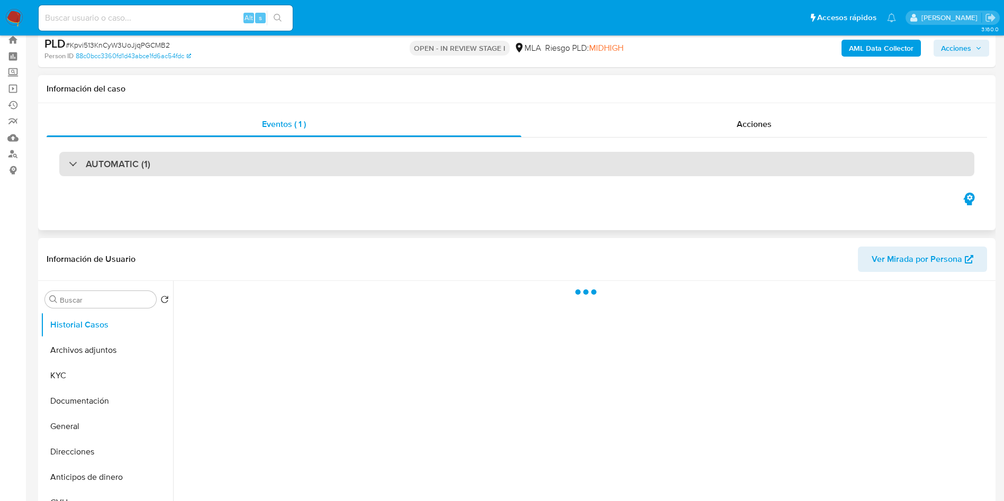
scroll to position [79, 0]
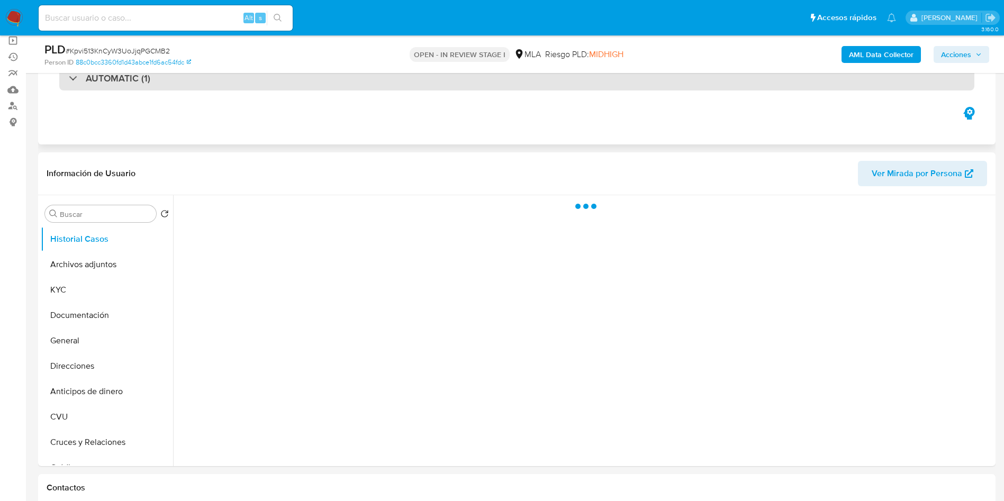
select select "10"
